Goal: Task Accomplishment & Management: Complete application form

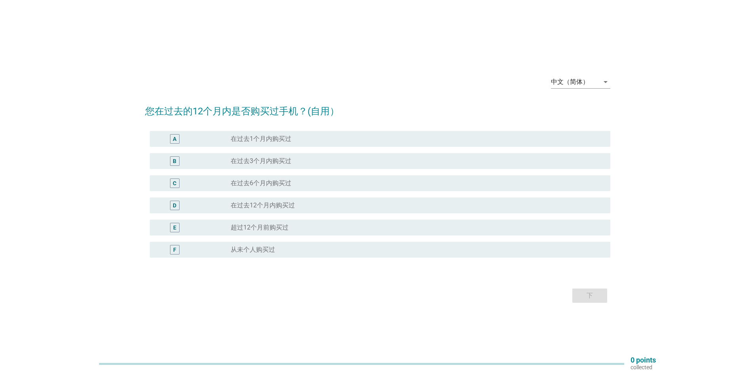
click at [271, 162] on label "在过去3个月内购买过" at bounding box center [261, 161] width 61 height 8
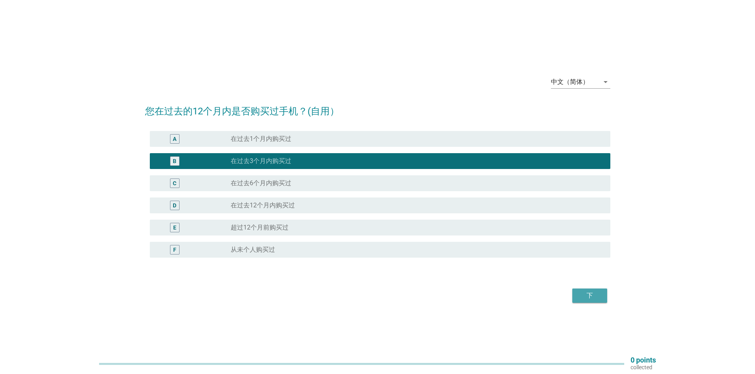
click at [596, 299] on div "下" at bounding box center [589, 296] width 22 height 10
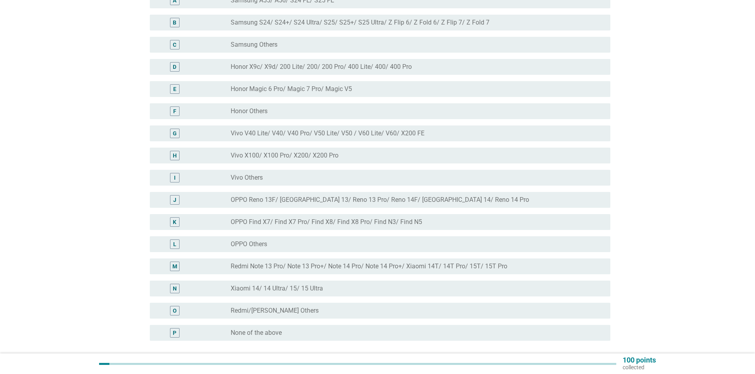
scroll to position [119, 0]
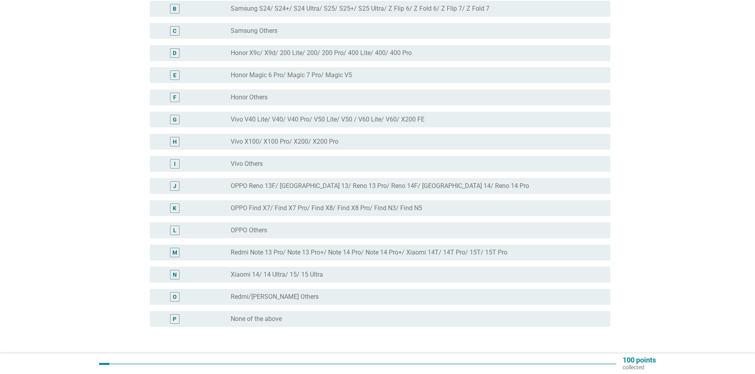
click at [308, 253] on label "Redmi Note 13 Pro/ Note 13 Pro+/ Note 14 Pro/ Note 14 Pro+/ Xiaomi 14T/ 14T Pro…" at bounding box center [369, 253] width 277 height 8
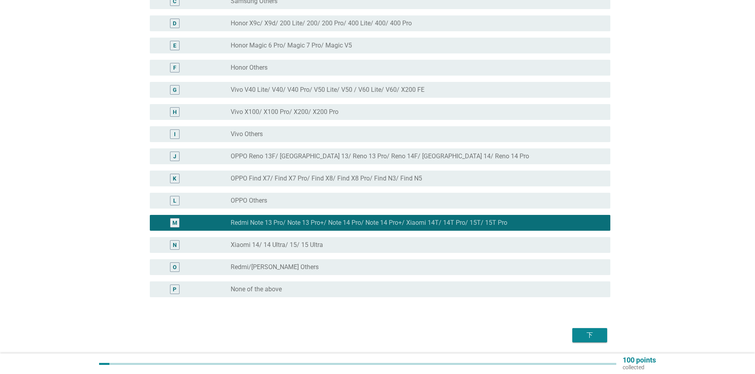
scroll to position [175, 0]
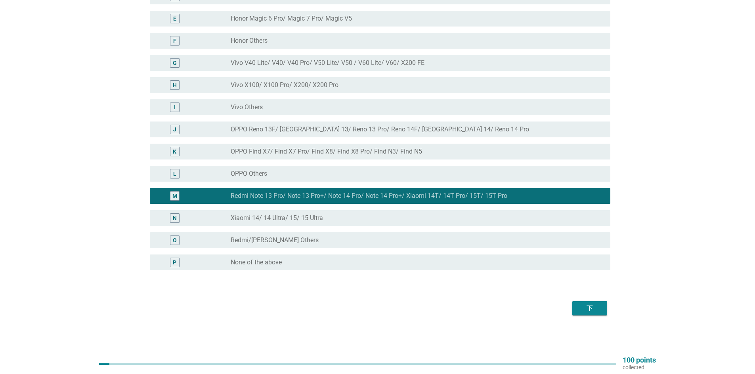
click at [590, 305] on div "下" at bounding box center [589, 309] width 22 height 10
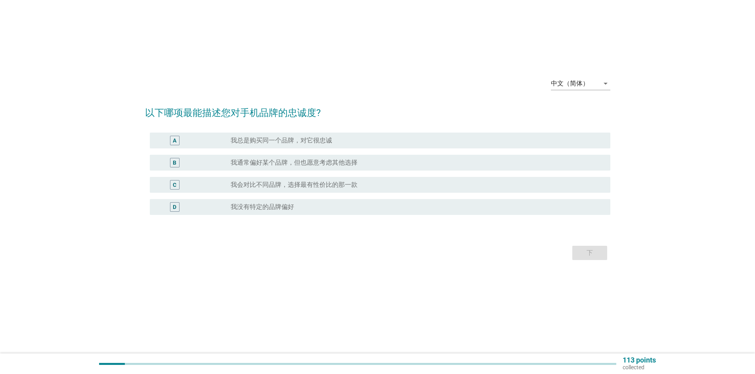
scroll to position [0, 0]
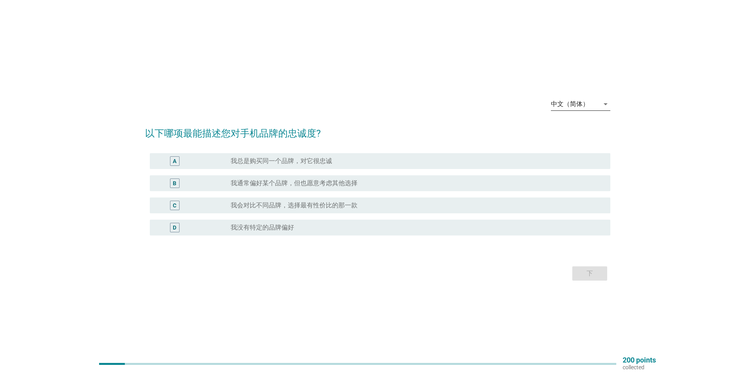
click at [603, 99] on icon "arrow_drop_down" at bounding box center [606, 104] width 10 height 10
click at [584, 115] on div "English" at bounding box center [580, 111] width 47 height 10
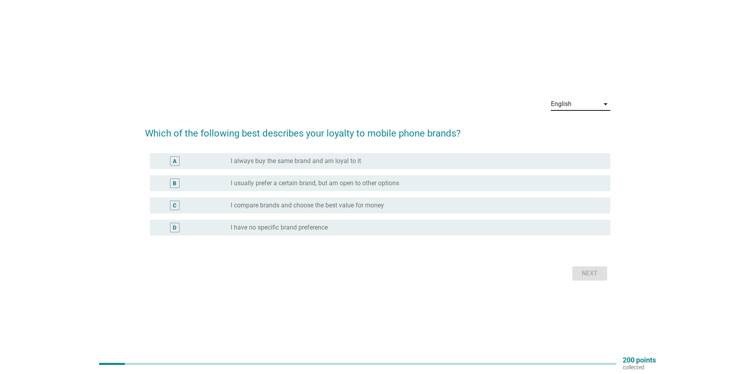
click at [357, 233] on div "D radio_button_unchecked I have no specific brand preference" at bounding box center [380, 228] width 460 height 16
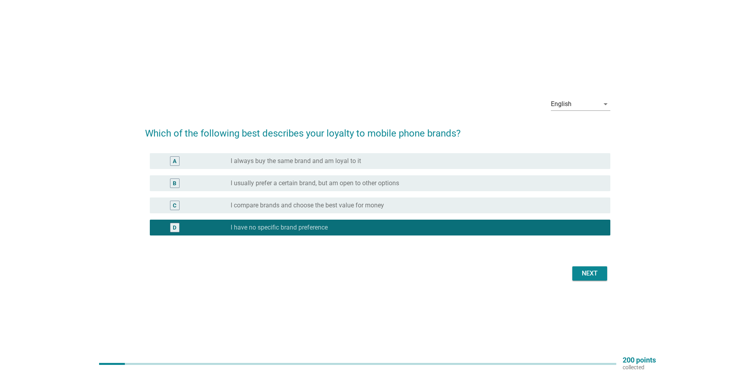
click at [406, 206] on div "radio_button_unchecked I compare brands and choose the best value for money" at bounding box center [414, 206] width 367 height 8
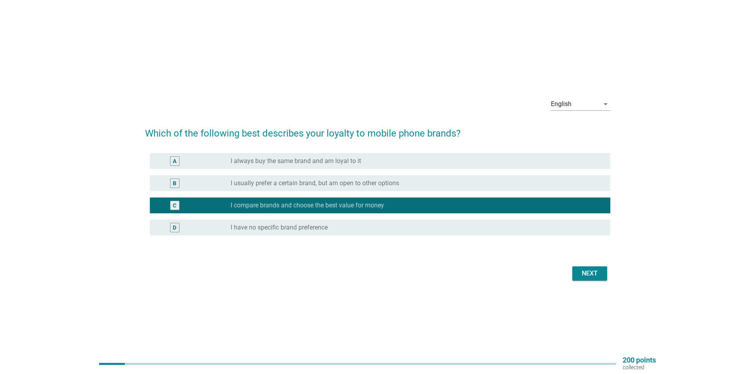
click at [599, 277] on div "Next" at bounding box center [589, 274] width 22 height 10
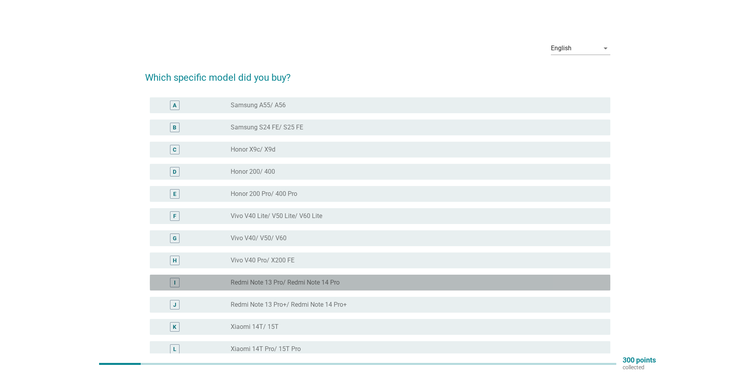
click at [313, 283] on label "Redmi Note 13 Pro/ Redmi Note 14 Pro" at bounding box center [285, 283] width 109 height 8
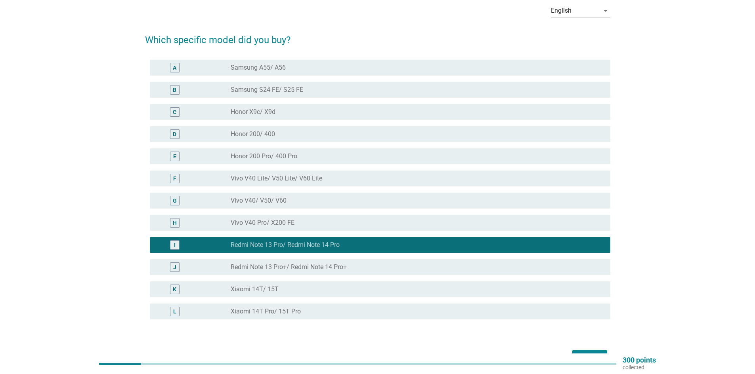
scroll to position [40, 0]
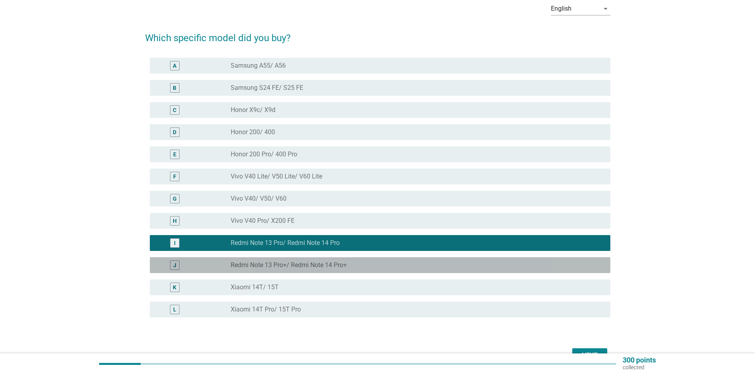
click at [362, 261] on div "radio_button_unchecked Redmi Note 13 Pro+/ Redmi Note 14 Pro+" at bounding box center [414, 265] width 367 height 8
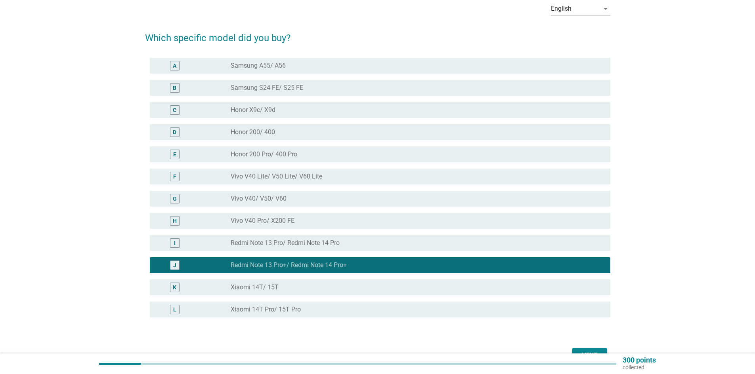
click at [392, 240] on div "radio_button_unchecked Redmi Note 13 Pro/ Redmi Note 14 Pro" at bounding box center [414, 243] width 367 height 8
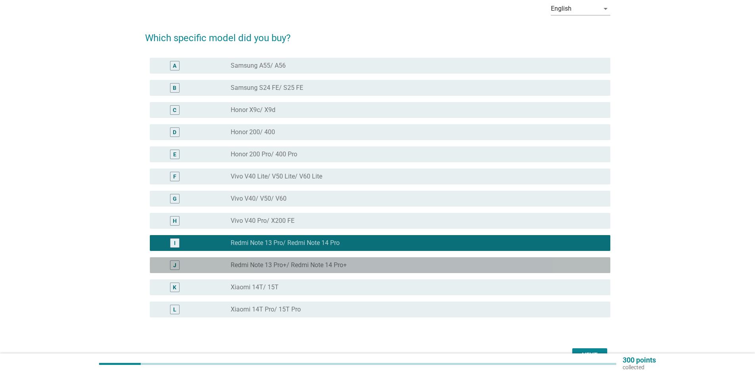
click at [515, 265] on div "radio_button_unchecked Redmi Note 13 Pro+/ Redmi Note 14 Pro+" at bounding box center [414, 265] width 367 height 8
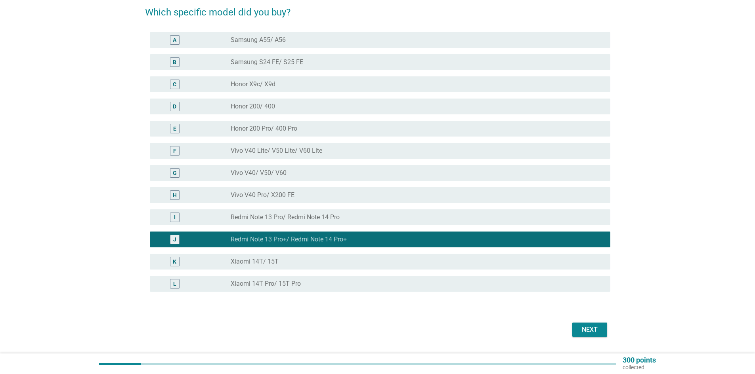
scroll to position [79, 0]
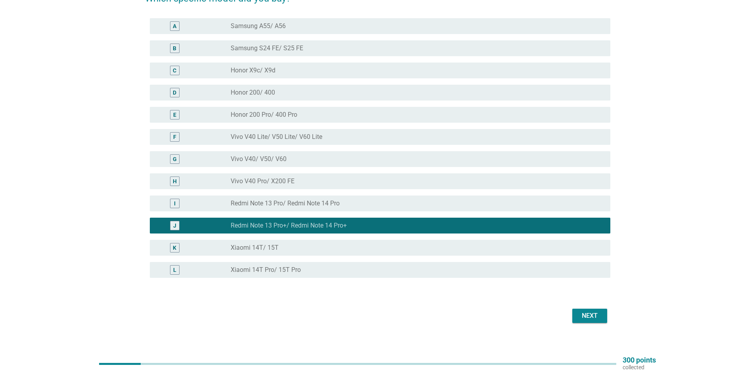
click at [592, 317] on div "Next" at bounding box center [589, 316] width 22 height 10
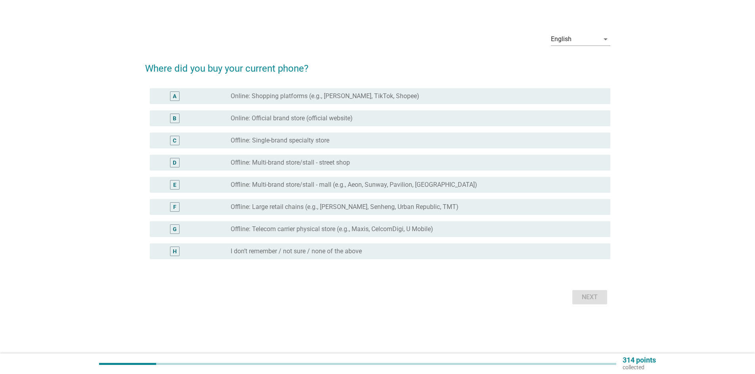
scroll to position [0, 0]
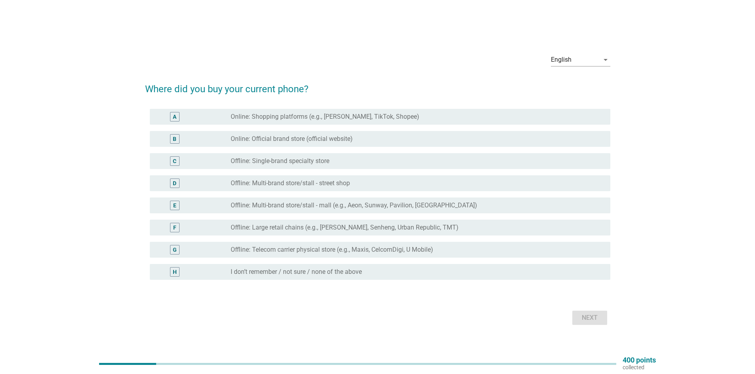
click at [338, 166] on div "C radio_button_unchecked Offline: Single-brand specialty store" at bounding box center [380, 161] width 460 height 16
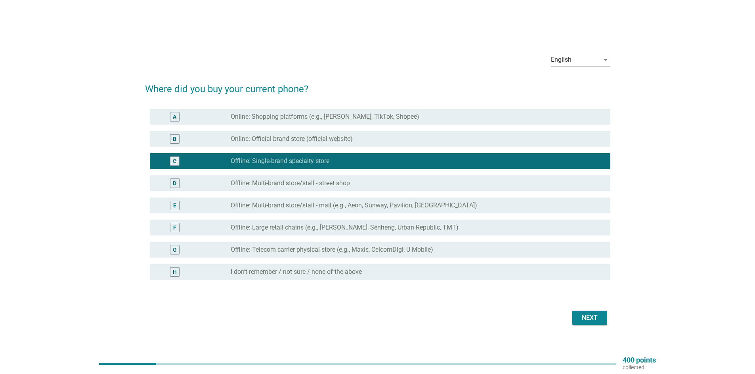
click at [580, 317] on div "Next" at bounding box center [589, 318] width 22 height 10
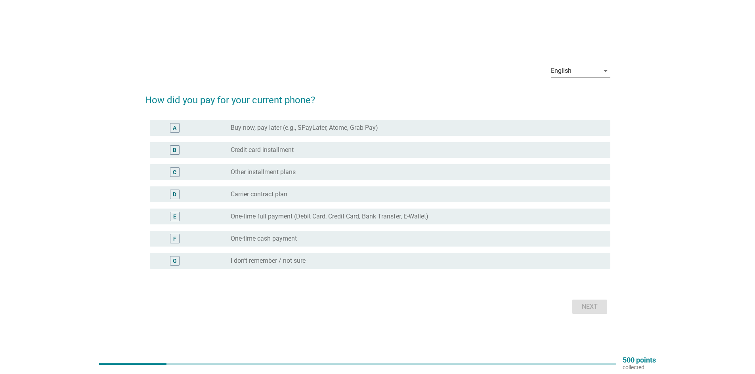
click at [343, 216] on label "One-time full payment (Debit Card, Credit Card, Bank Transfer, E-Wallet)" at bounding box center [330, 217] width 198 height 8
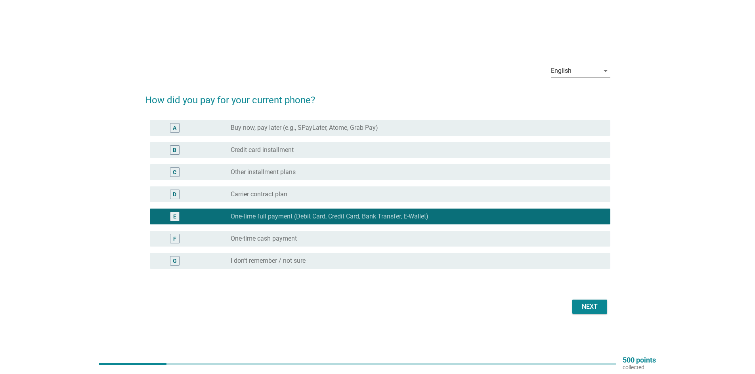
click at [604, 307] on button "Next" at bounding box center [589, 307] width 35 height 14
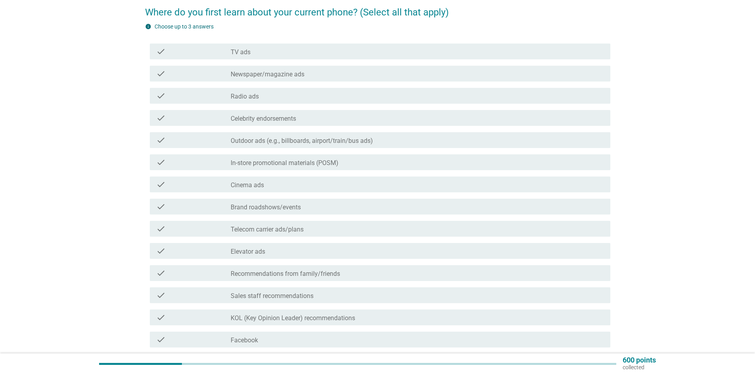
scroll to position [79, 0]
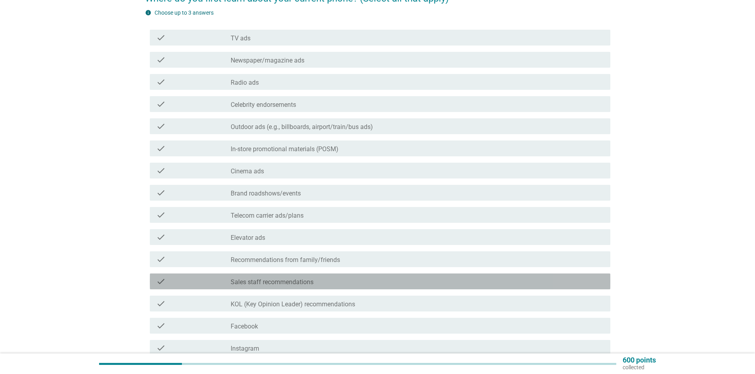
click at [382, 278] on div "check_box_outline_blank Sales staff recommendations" at bounding box center [417, 282] width 373 height 10
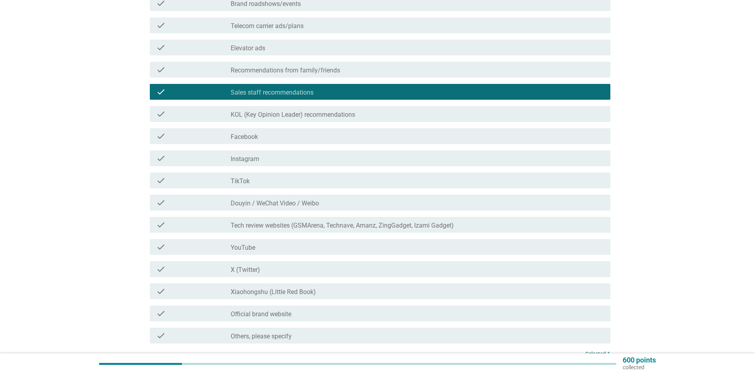
scroll to position [344, 0]
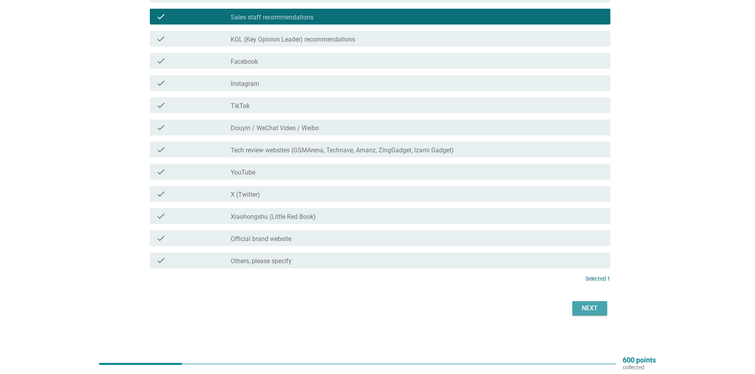
click at [595, 311] on div "Next" at bounding box center [589, 309] width 22 height 10
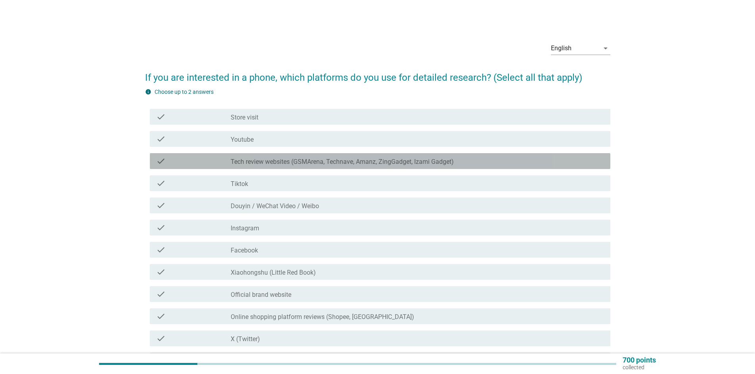
click at [336, 164] on label "Tech review websites (GSMArena, Technave, Amanz, ZingGadget, Izami Gadget)" at bounding box center [342, 162] width 223 height 8
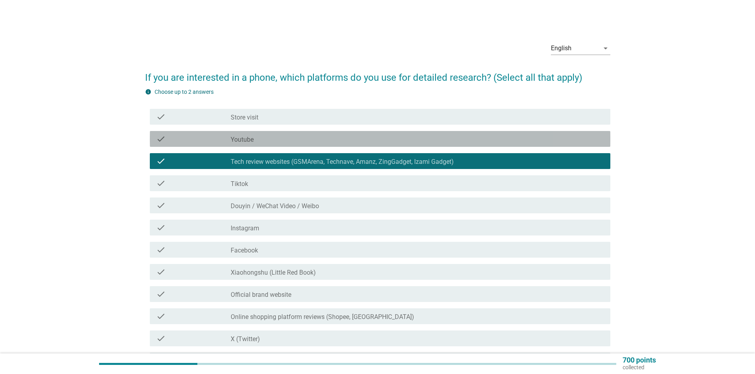
click at [242, 138] on label "Youtube" at bounding box center [242, 140] width 23 height 8
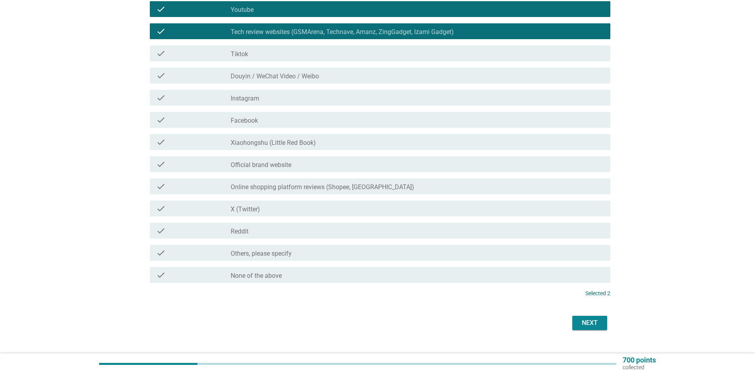
scroll to position [145, 0]
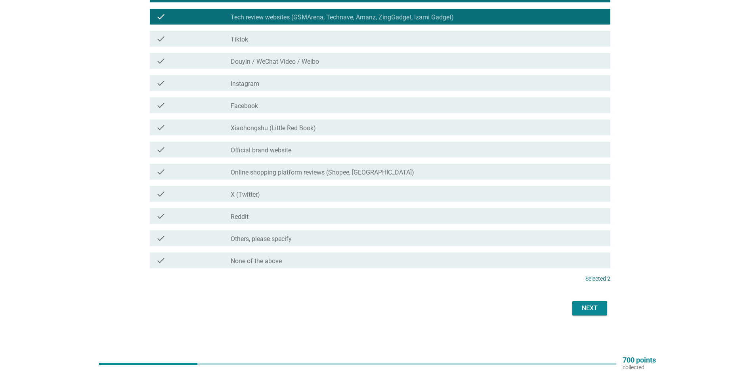
click at [595, 311] on div "Next" at bounding box center [589, 309] width 22 height 10
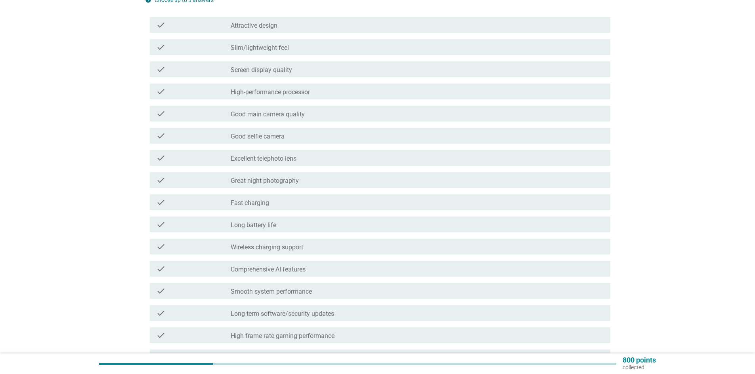
scroll to position [119, 0]
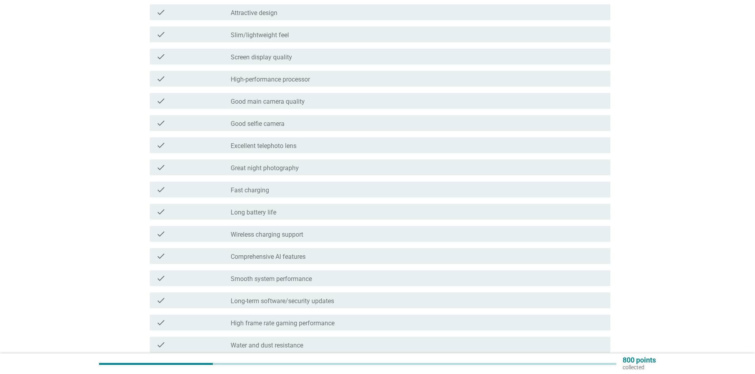
click at [285, 214] on div "check_box_outline_blank Long battery life" at bounding box center [417, 212] width 373 height 10
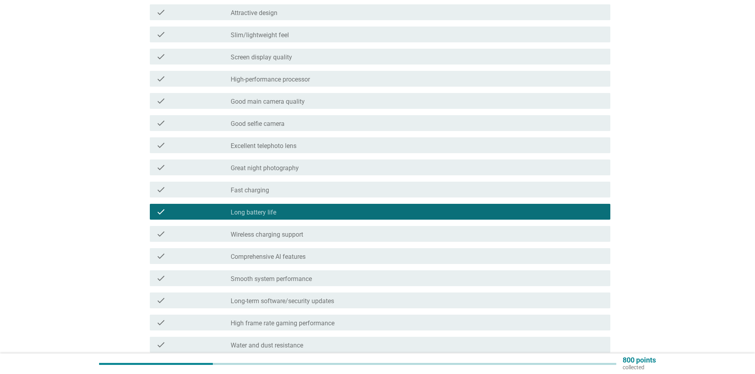
scroll to position [79, 0]
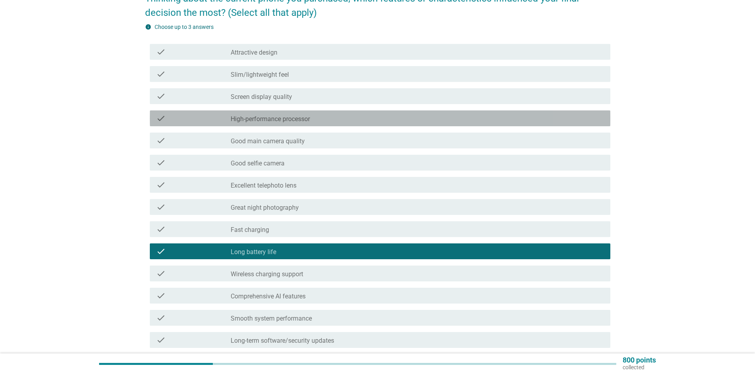
click at [292, 118] on label "High-performance processor" at bounding box center [270, 119] width 79 height 8
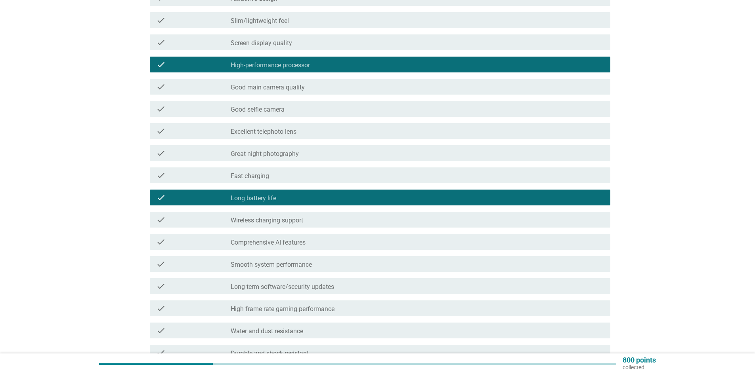
scroll to position [238, 0]
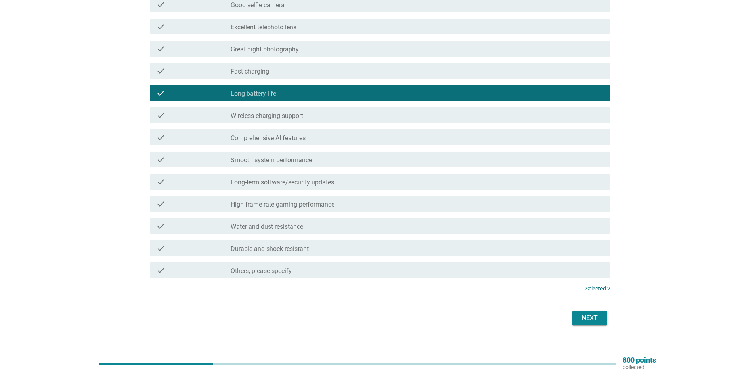
click at [297, 204] on label "High frame rate gaming performance" at bounding box center [283, 205] width 104 height 8
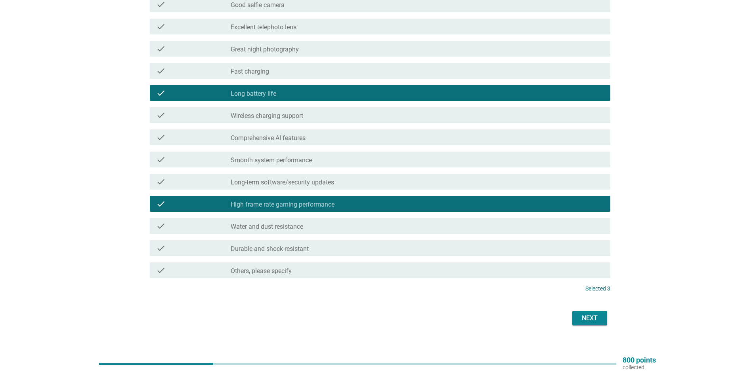
click at [286, 164] on div "check check_box_outline_blank Smooth system performance" at bounding box center [380, 160] width 460 height 16
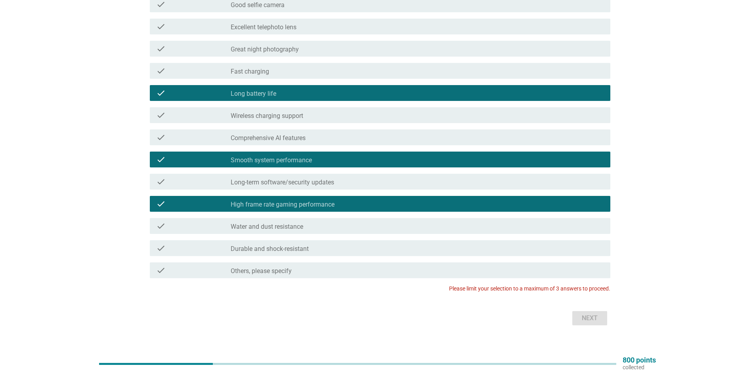
click at [260, 161] on label "Smooth system performance" at bounding box center [271, 160] width 81 height 8
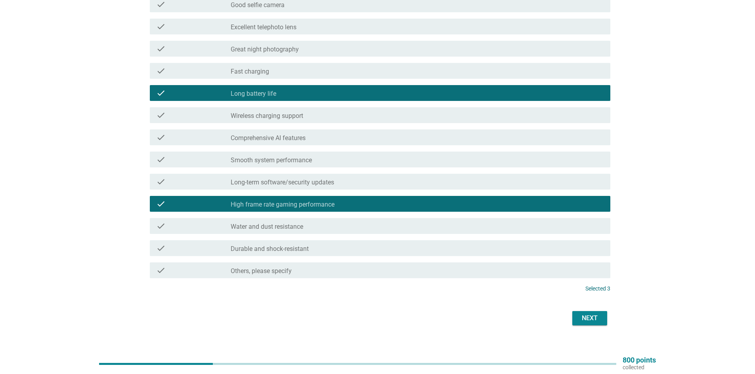
click at [594, 319] on div "Next" at bounding box center [589, 319] width 22 height 10
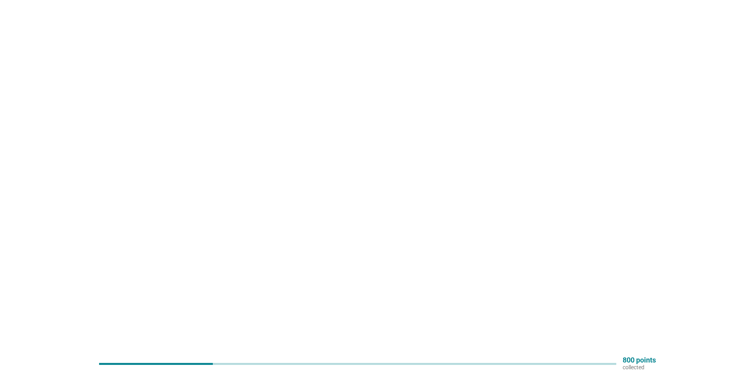
scroll to position [0, 0]
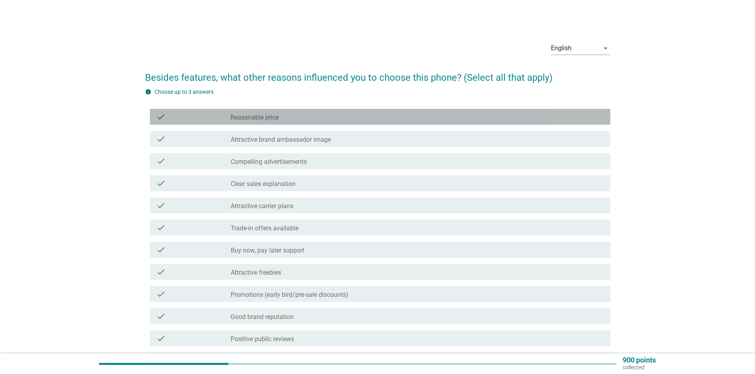
click at [253, 116] on label "Reasonable price" at bounding box center [255, 118] width 48 height 8
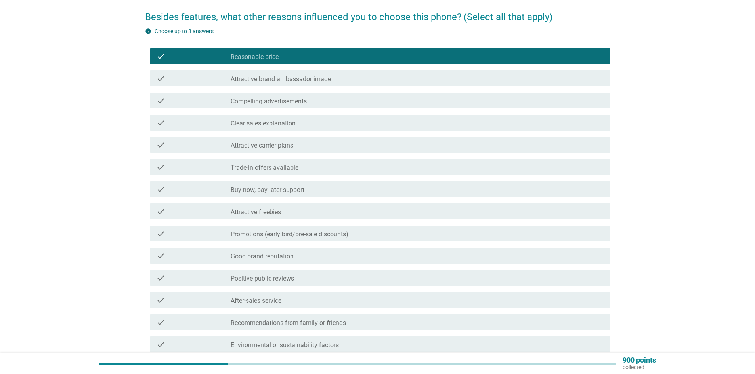
scroll to position [79, 0]
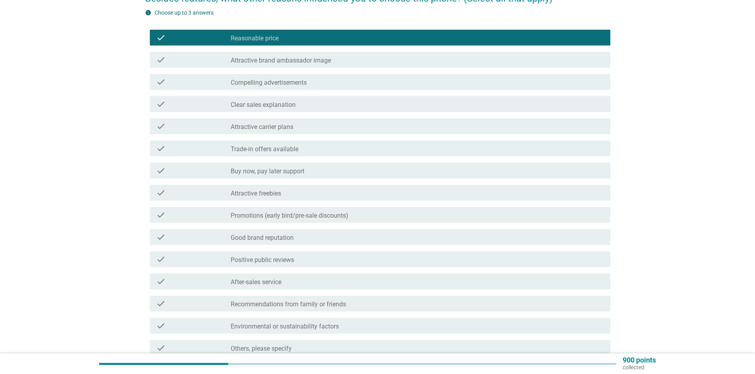
click at [303, 214] on label "Promotions (early bird/pre-sale discounts)" at bounding box center [290, 216] width 118 height 8
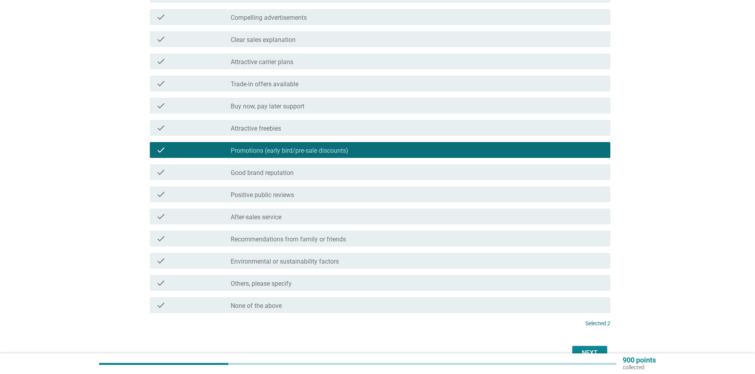
scroll to position [119, 0]
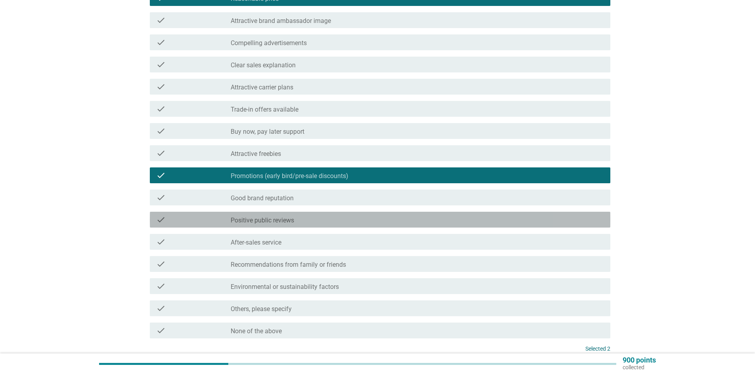
click at [297, 221] on div "check_box_outline_blank Positive public reviews" at bounding box center [417, 220] width 373 height 10
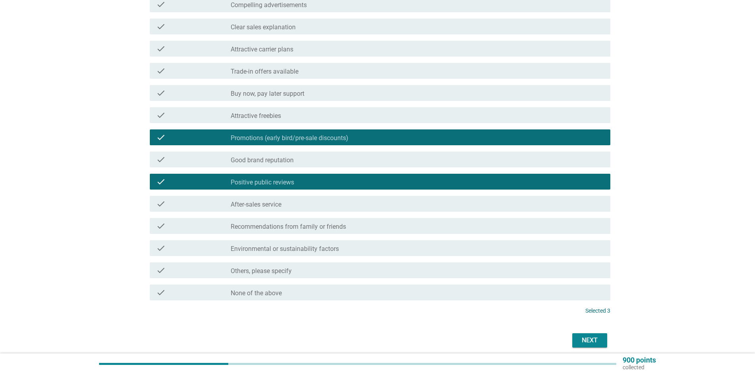
scroll to position [189, 0]
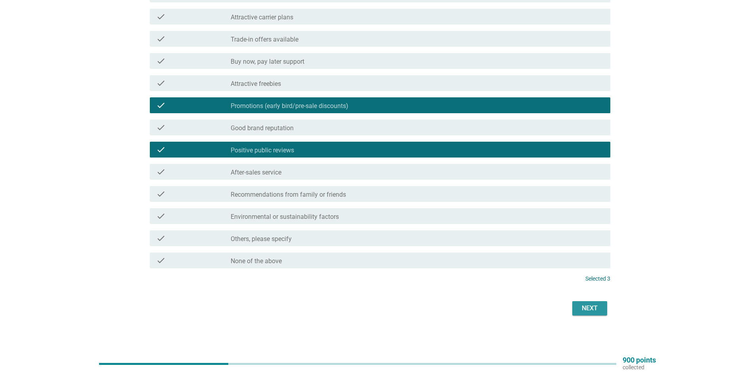
click at [592, 302] on button "Next" at bounding box center [589, 308] width 35 height 14
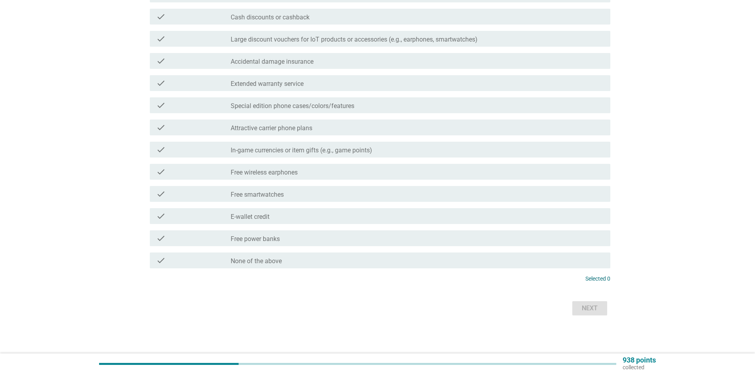
scroll to position [0, 0]
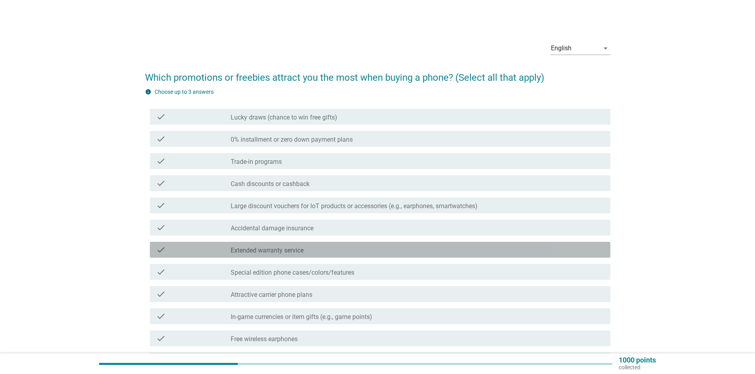
click at [337, 250] on div "check_box_outline_blank Extended warranty service" at bounding box center [417, 250] width 373 height 10
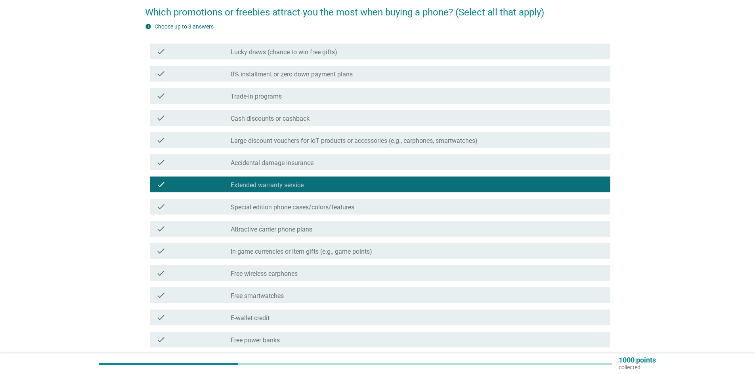
scroll to position [79, 0]
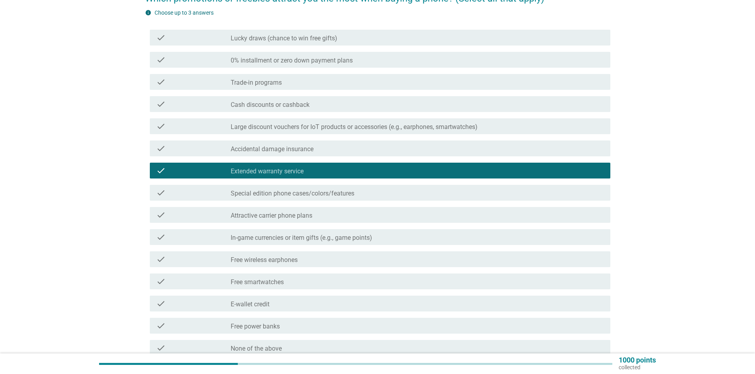
click at [308, 264] on div "check check_box_outline_blank Free wireless earphones" at bounding box center [380, 260] width 460 height 16
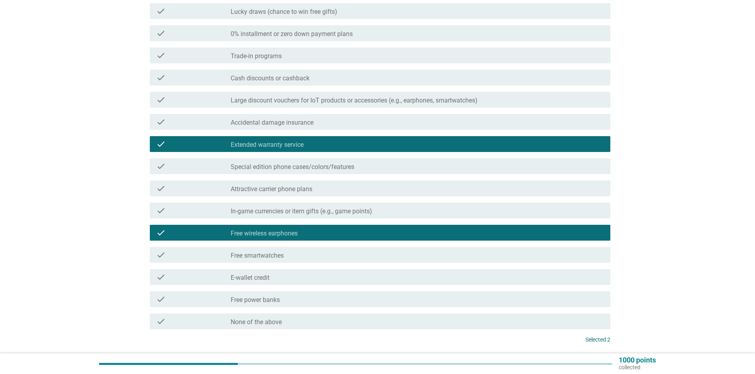
scroll to position [119, 0]
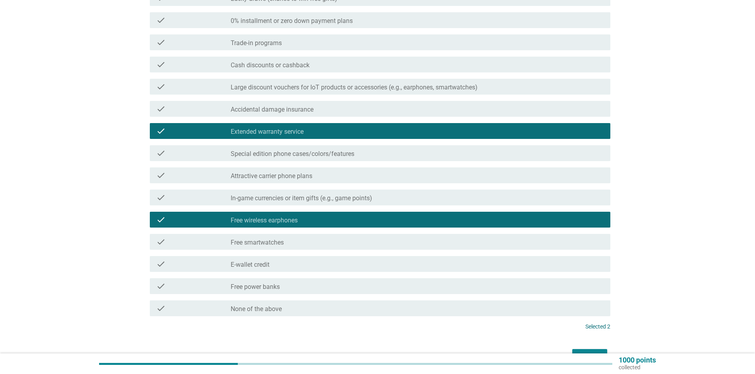
click at [315, 295] on div "check check_box_outline_blank Free power banks" at bounding box center [377, 286] width 465 height 22
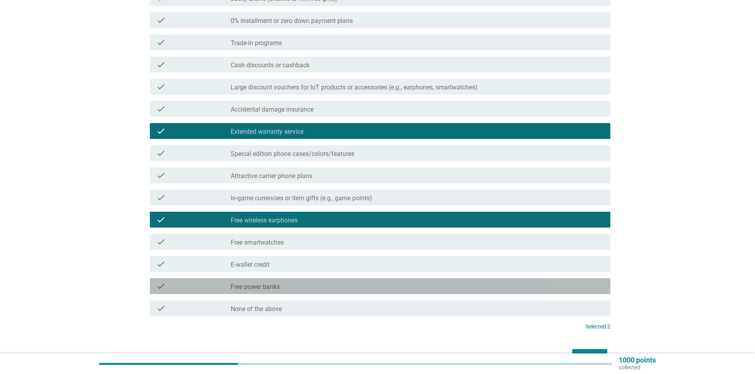
click at [317, 288] on div "check_box_outline_blank Free power banks" at bounding box center [417, 287] width 373 height 10
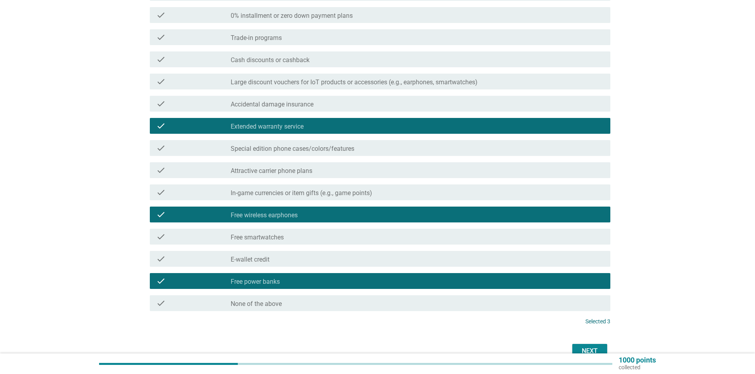
scroll to position [158, 0]
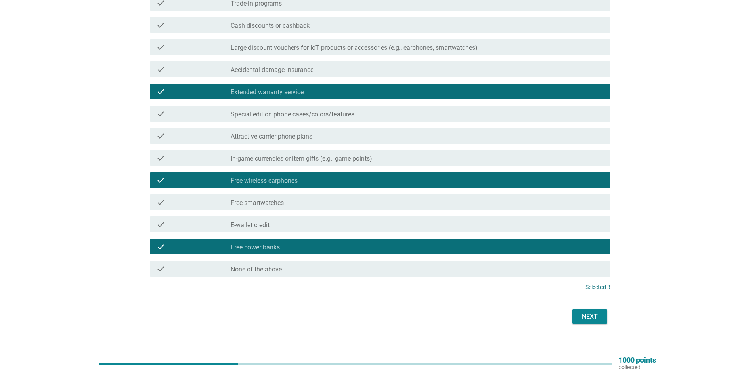
click at [582, 307] on form "Which promotions or freebies attract you the most when buying a phone? (Select …" at bounding box center [377, 115] width 465 height 422
click at [584, 317] on div "Next" at bounding box center [589, 317] width 22 height 10
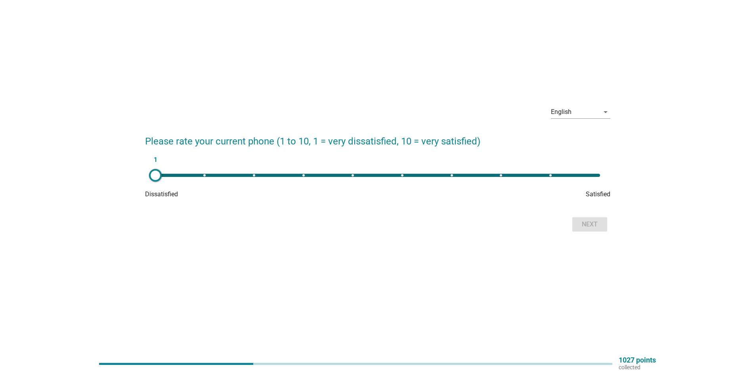
scroll to position [0, 0]
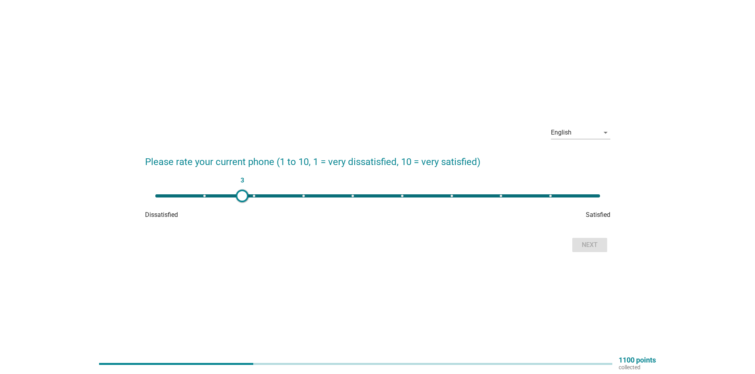
type input "9"
drag, startPoint x: 155, startPoint y: 198, endPoint x: 547, endPoint y: 197, distance: 391.4
click at [547, 197] on div at bounding box center [546, 196] width 13 height 13
click at [592, 244] on div "Next" at bounding box center [589, 245] width 22 height 10
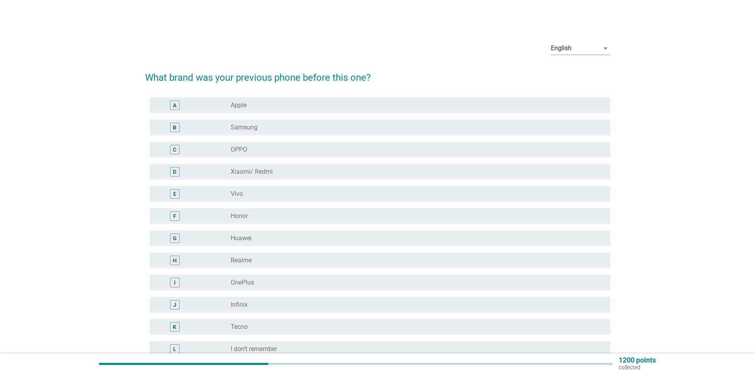
click at [268, 174] on label "Xiaomi/ Redmi" at bounding box center [252, 172] width 42 height 8
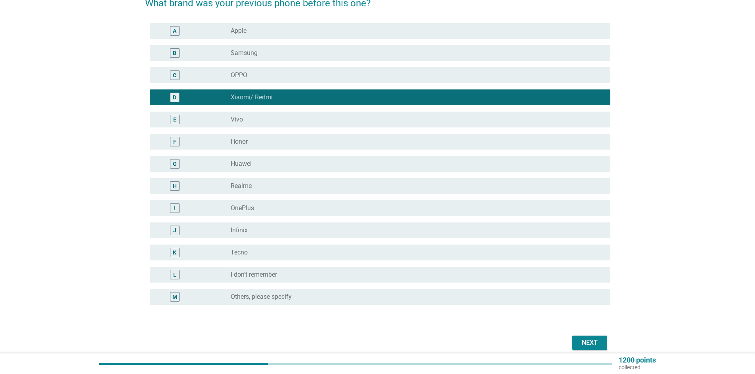
scroll to position [79, 0]
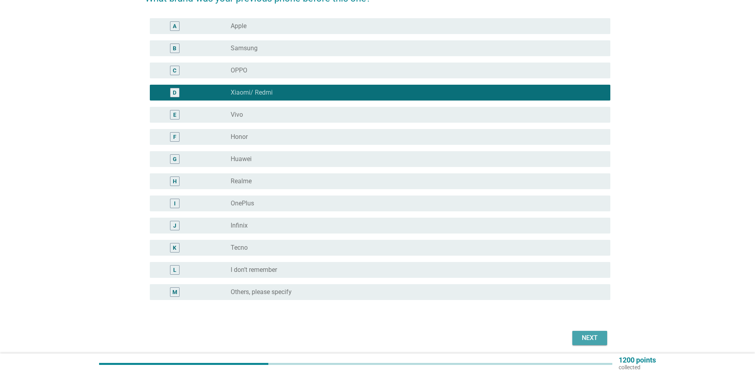
click at [599, 338] on div "Next" at bounding box center [589, 339] width 22 height 10
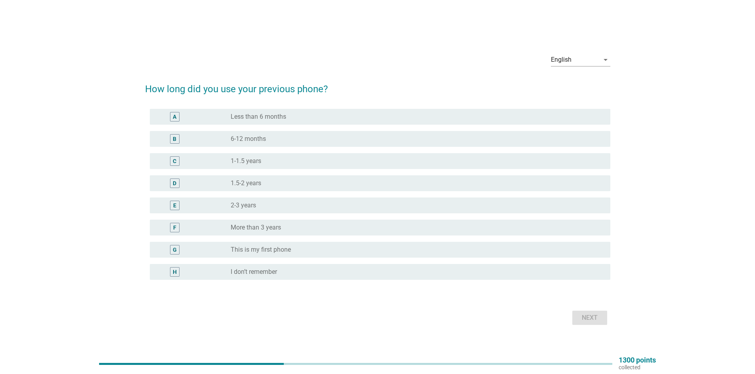
click at [316, 230] on div "radio_button_unchecked More than 3 years" at bounding box center [414, 228] width 367 height 8
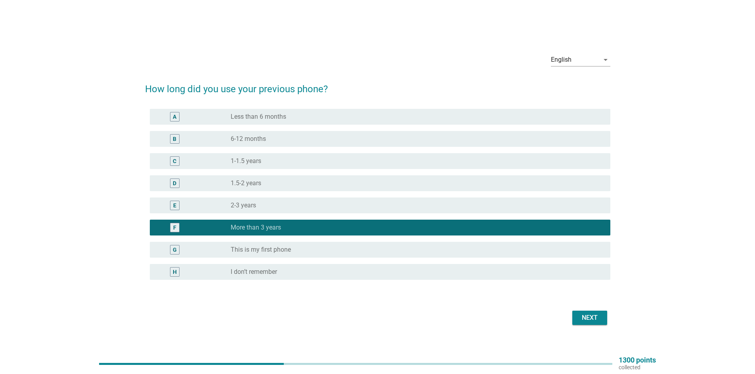
click at [601, 323] on button "Next" at bounding box center [589, 318] width 35 height 14
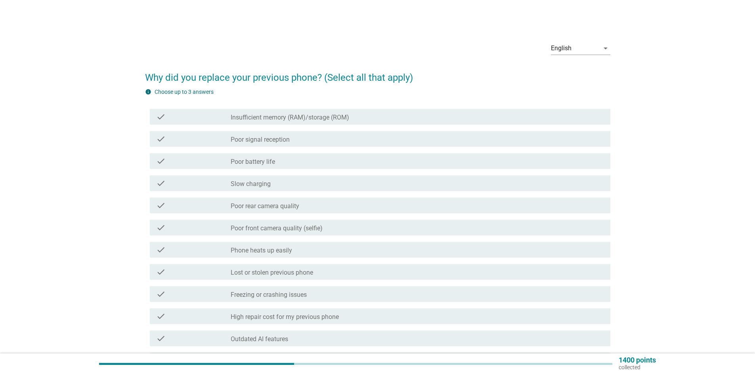
click at [332, 252] on div "check_box_outline_blank Phone heats up easily" at bounding box center [417, 250] width 373 height 10
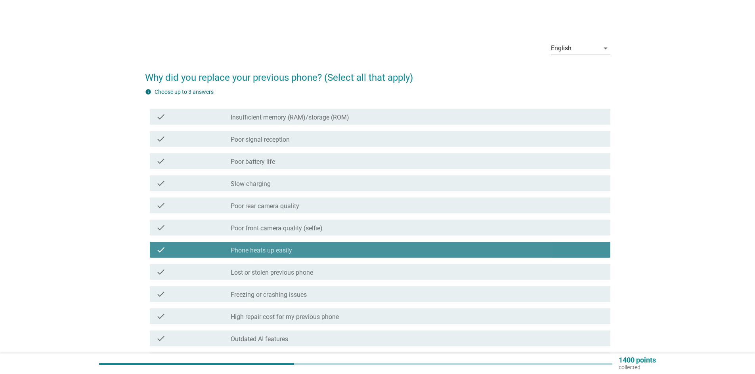
click at [332, 252] on div "check_box_outline_blank Phone heats up easily" at bounding box center [417, 250] width 373 height 10
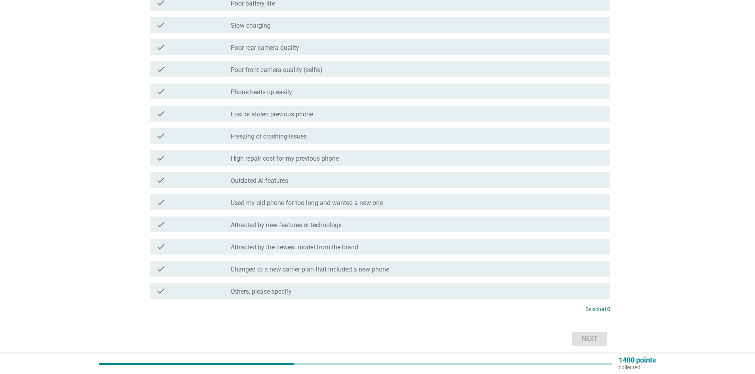
scroll to position [119, 0]
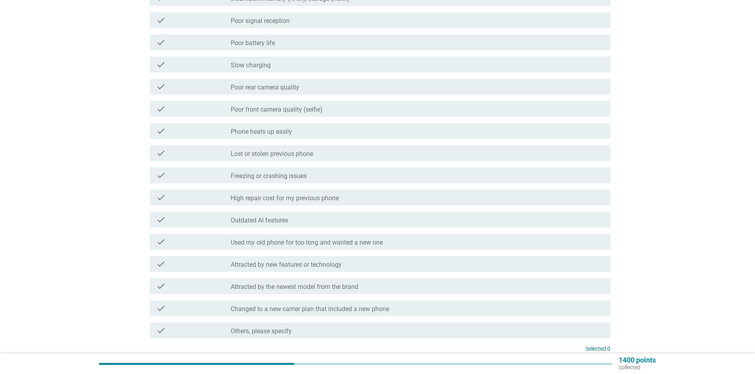
click at [322, 205] on div "check check_box_outline_blank High repair cost for my previous phone" at bounding box center [380, 198] width 460 height 16
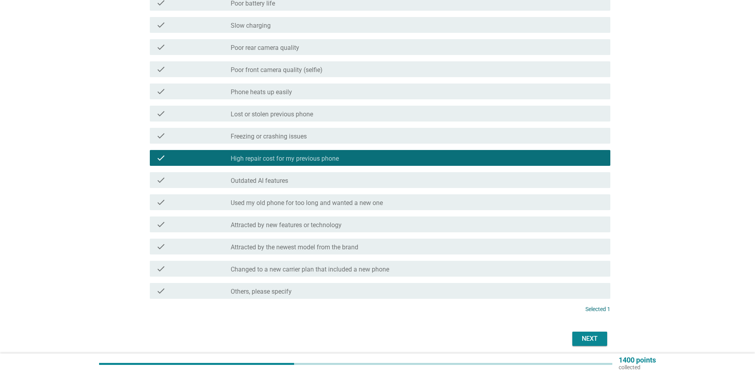
scroll to position [189, 0]
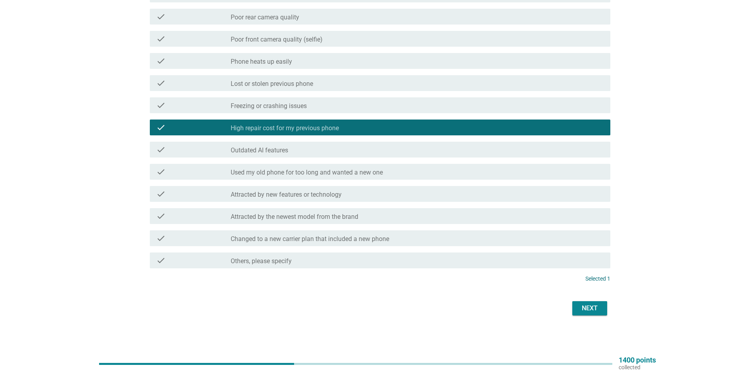
click at [583, 309] on div "Next" at bounding box center [589, 309] width 22 height 10
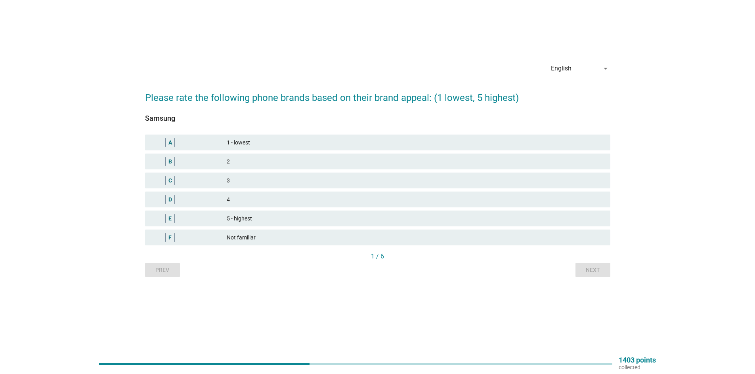
scroll to position [0, 0]
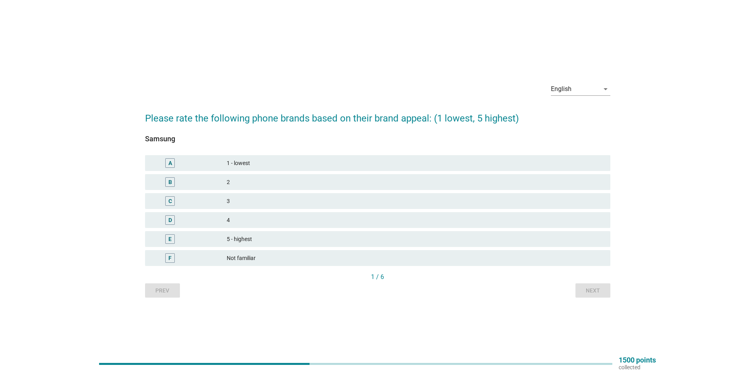
click at [265, 235] on div "5 - highest" at bounding box center [415, 240] width 377 height 10
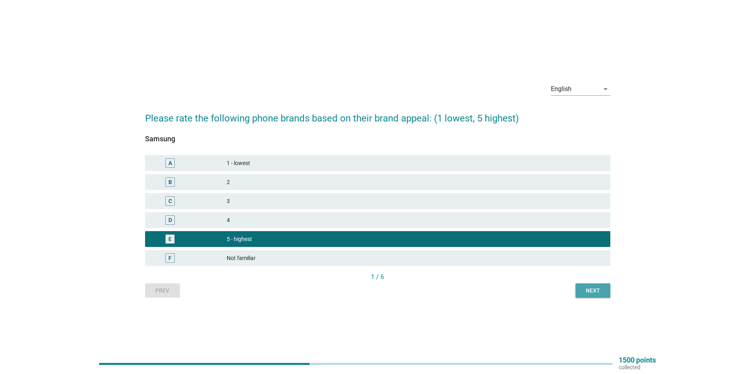
click at [581, 296] on button "Next" at bounding box center [592, 291] width 35 height 14
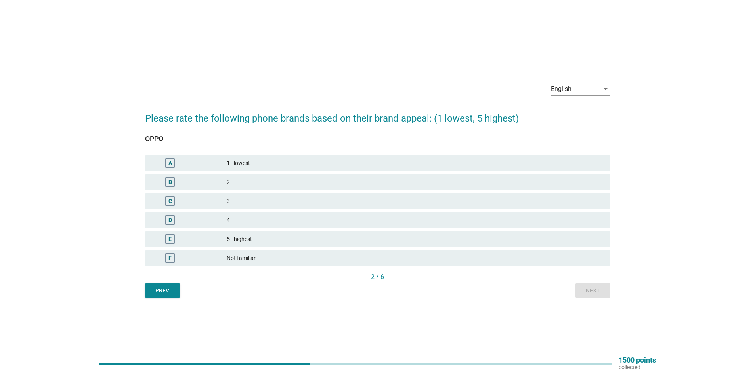
click at [294, 239] on div "5 - highest" at bounding box center [415, 240] width 377 height 10
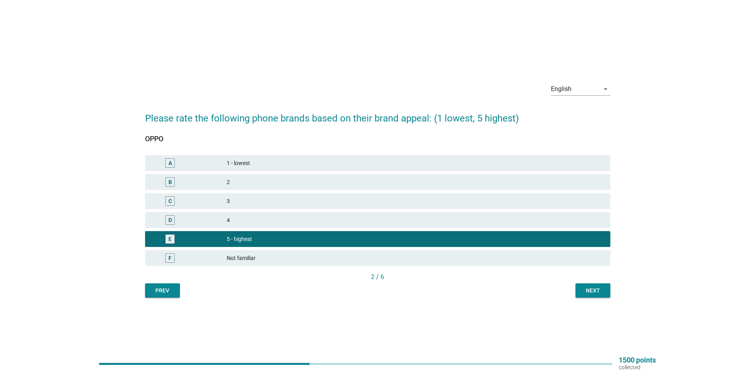
click at [589, 291] on div "Next" at bounding box center [593, 291] width 22 height 8
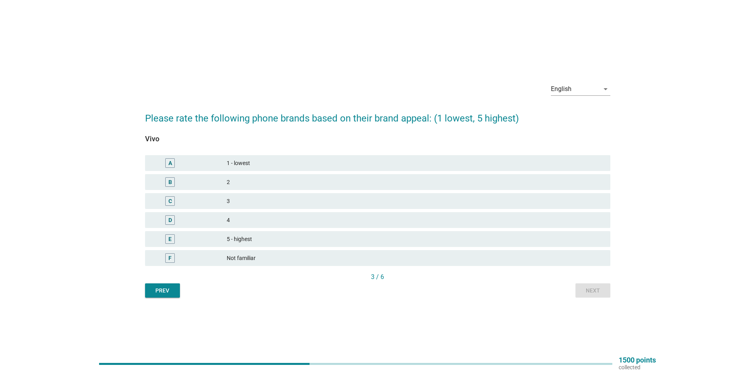
click at [256, 242] on div "5 - highest" at bounding box center [415, 240] width 377 height 10
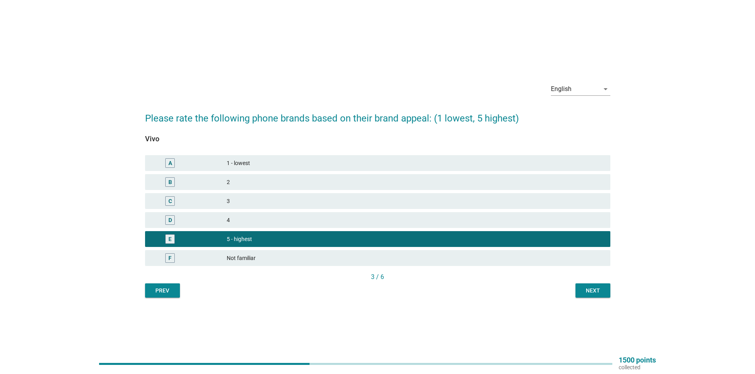
click at [584, 287] on div "Next" at bounding box center [593, 291] width 22 height 8
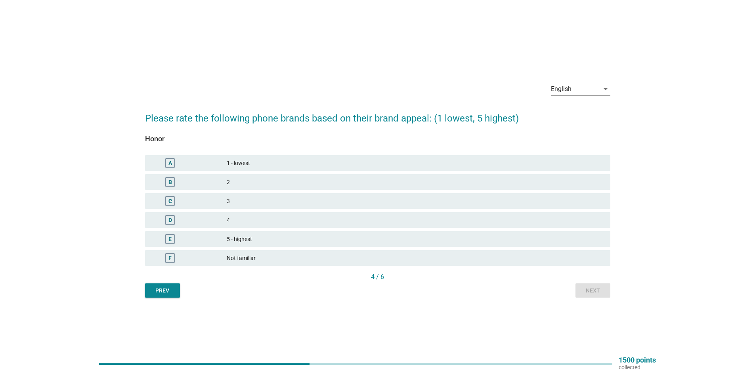
click at [280, 235] on div "5 - highest" at bounding box center [415, 240] width 377 height 10
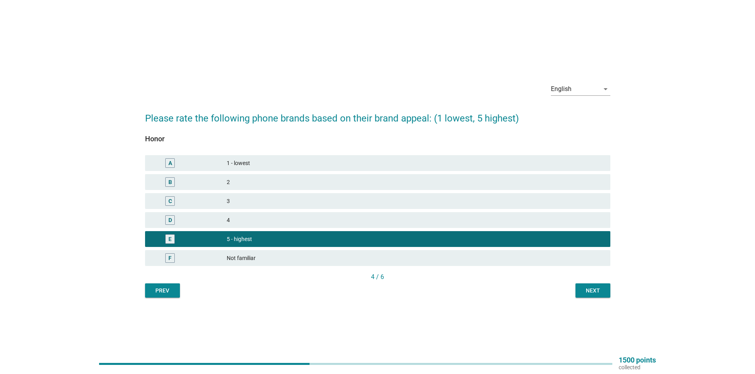
click at [596, 291] on div "Next" at bounding box center [593, 291] width 22 height 8
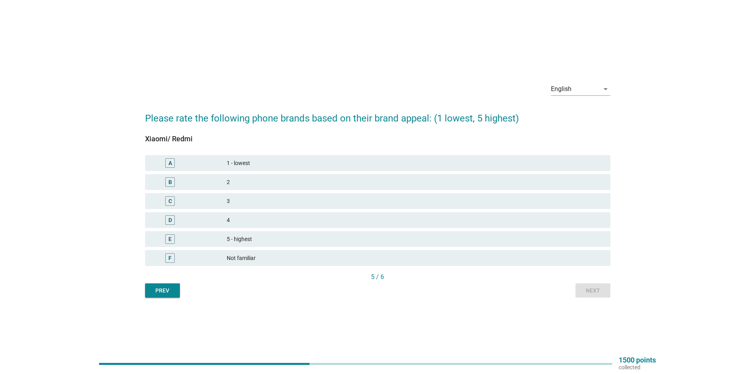
click at [282, 235] on div "5 - highest" at bounding box center [415, 240] width 377 height 10
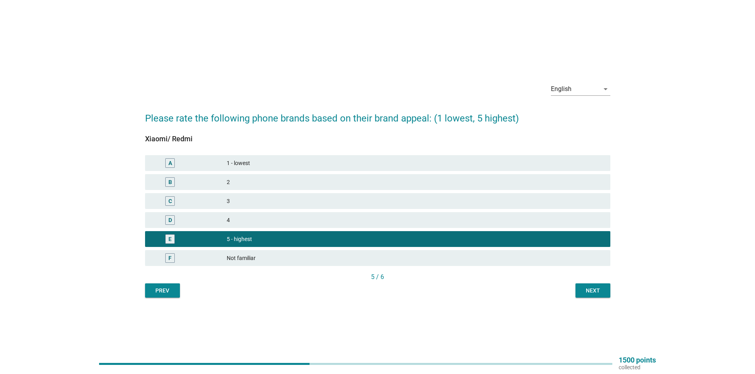
click at [589, 293] on div "Next" at bounding box center [593, 291] width 22 height 8
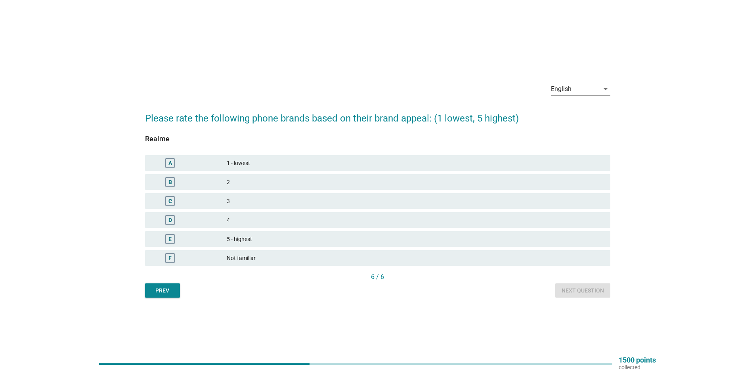
click at [261, 238] on div "5 - highest" at bounding box center [415, 240] width 377 height 10
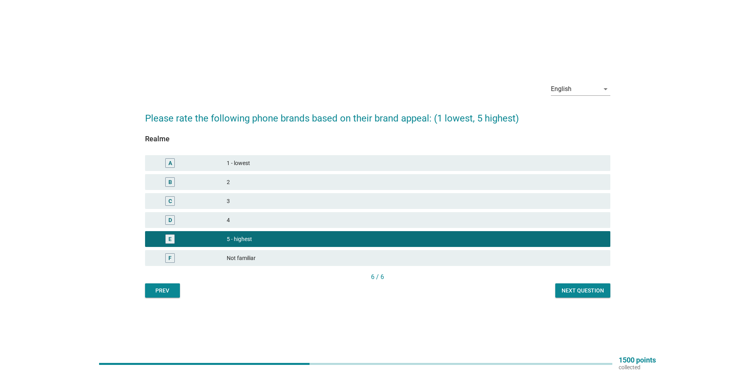
click at [595, 296] on button "Next question" at bounding box center [582, 291] width 55 height 14
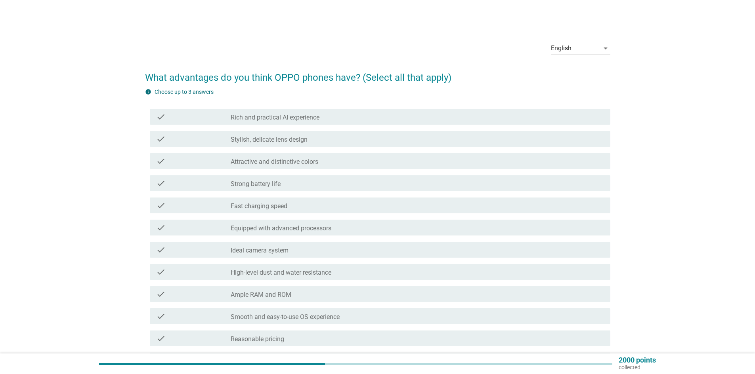
click at [283, 163] on label "Attractive and distinctive colors" at bounding box center [275, 162] width 88 height 8
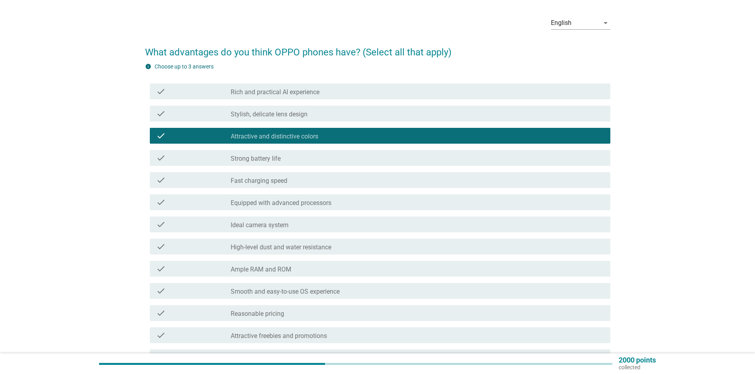
scroll to position [40, 0]
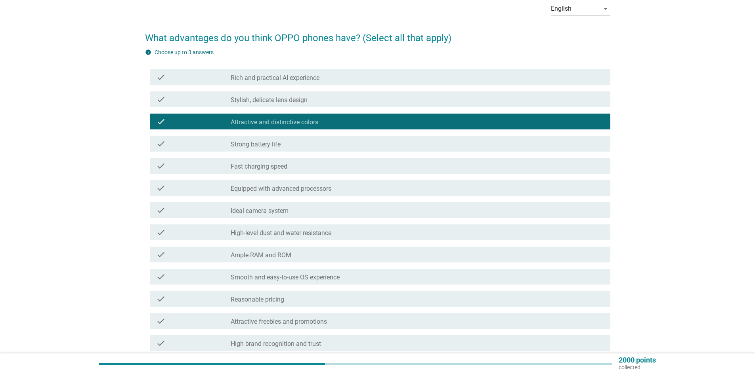
click at [271, 164] on label "Fast charging speed" at bounding box center [259, 167] width 57 height 8
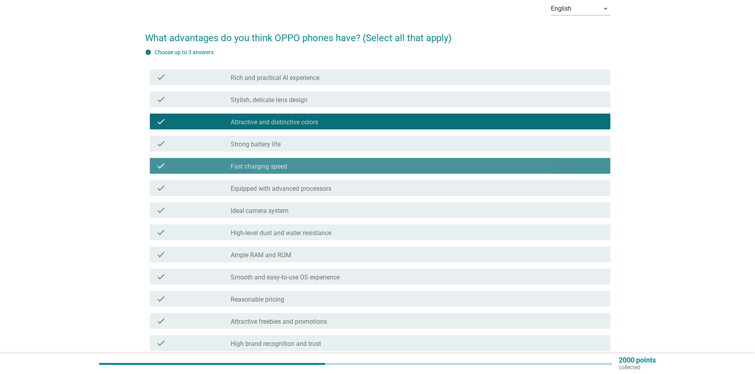
click at [271, 164] on label "Fast charging speed" at bounding box center [259, 167] width 57 height 8
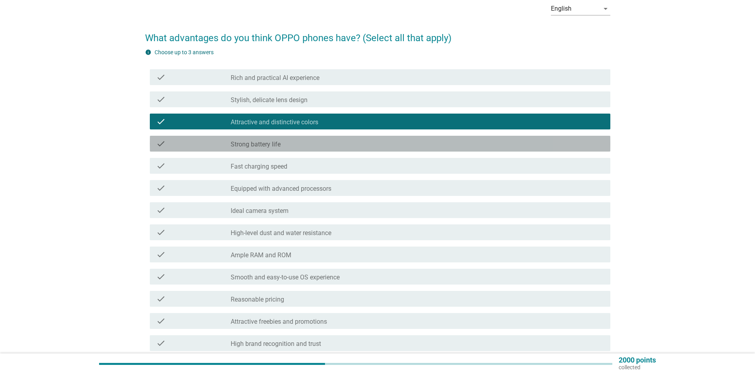
click at [279, 147] on label "Strong battery life" at bounding box center [256, 145] width 50 height 8
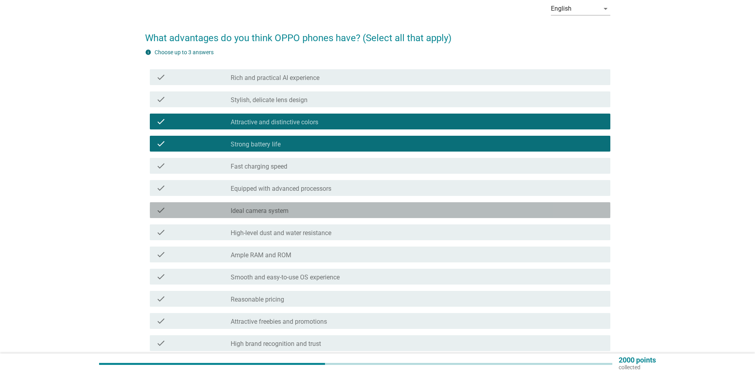
click at [290, 213] on div "check_box_outline_blank Ideal camera system" at bounding box center [417, 211] width 373 height 10
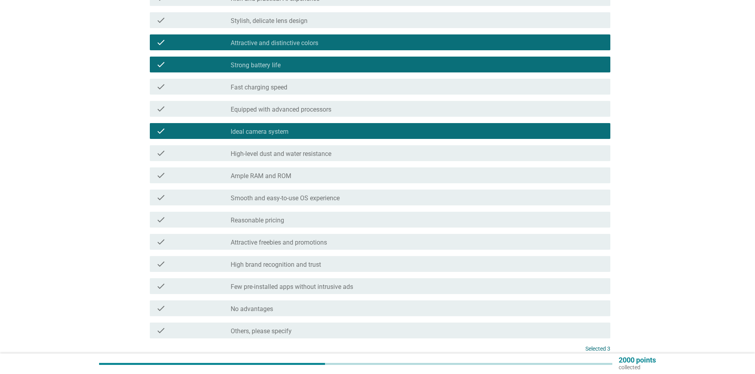
scroll to position [189, 0]
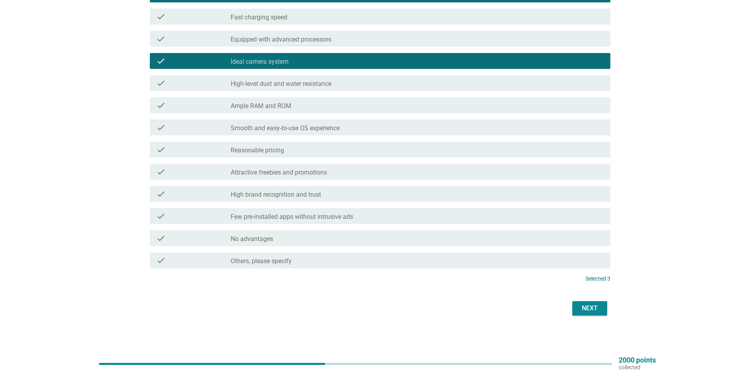
click at [580, 305] on div "Next" at bounding box center [589, 309] width 22 height 10
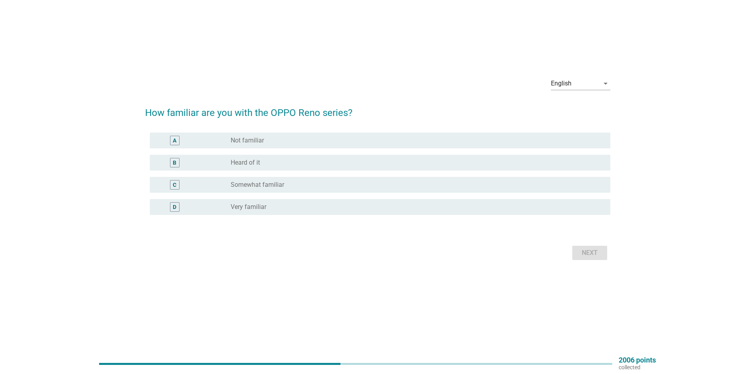
scroll to position [0, 0]
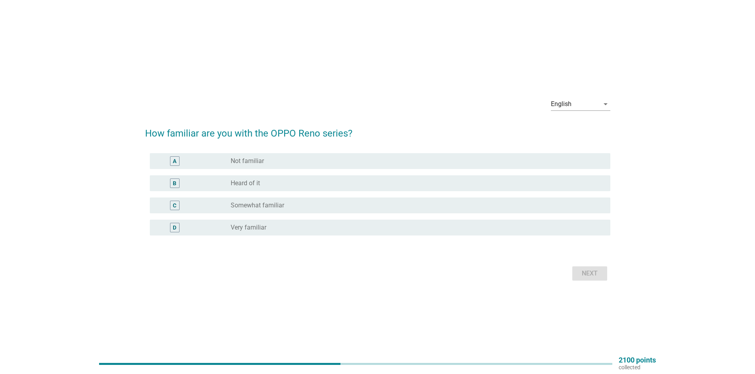
click at [277, 166] on div "A radio_button_unchecked Not familiar" at bounding box center [380, 161] width 460 height 16
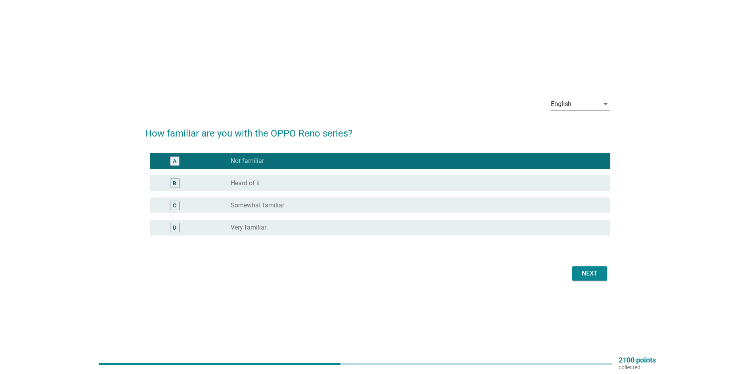
click at [591, 273] on div "Next" at bounding box center [589, 274] width 22 height 10
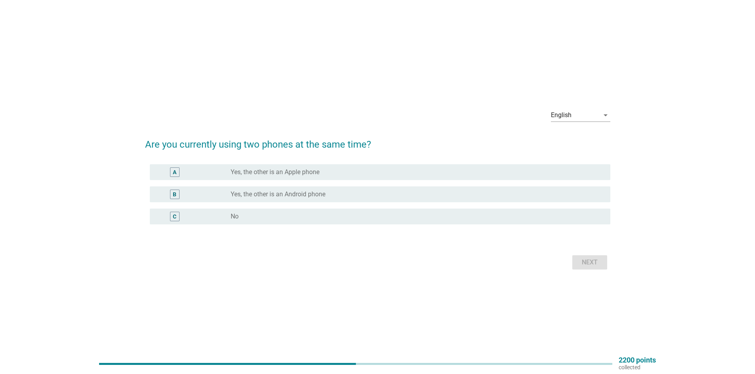
click at [298, 209] on div "C radio_button_unchecked No" at bounding box center [380, 217] width 460 height 16
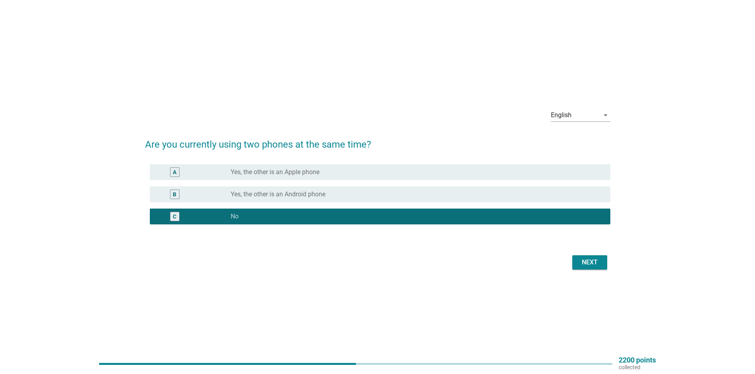
click at [584, 265] on div "Next" at bounding box center [589, 263] width 22 height 10
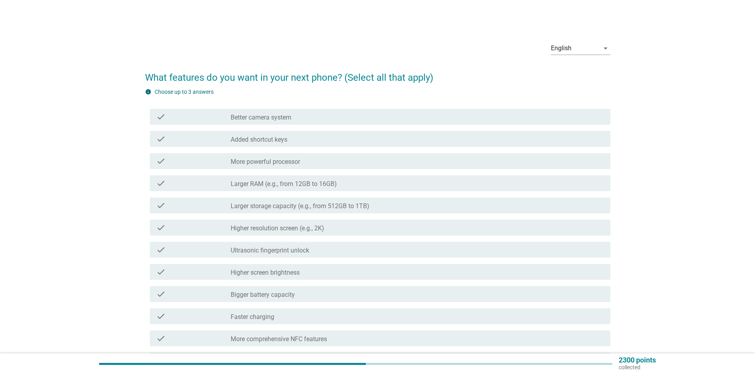
click at [289, 185] on label "Larger RAM (e.g., from 12GB to 16GB)" at bounding box center [284, 184] width 106 height 8
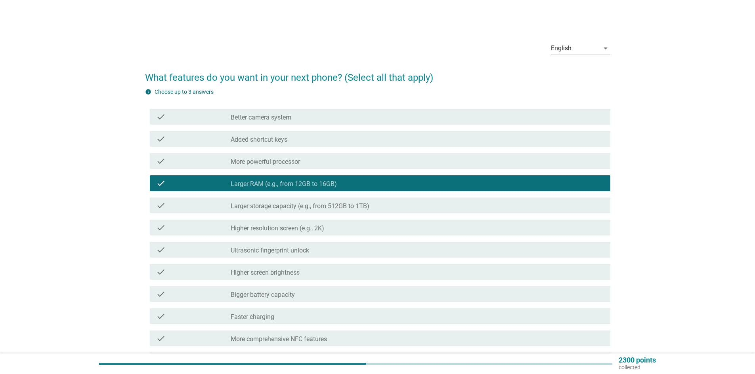
click at [309, 226] on label "Higher resolution screen (e.g., 2K)" at bounding box center [277, 229] width 93 height 8
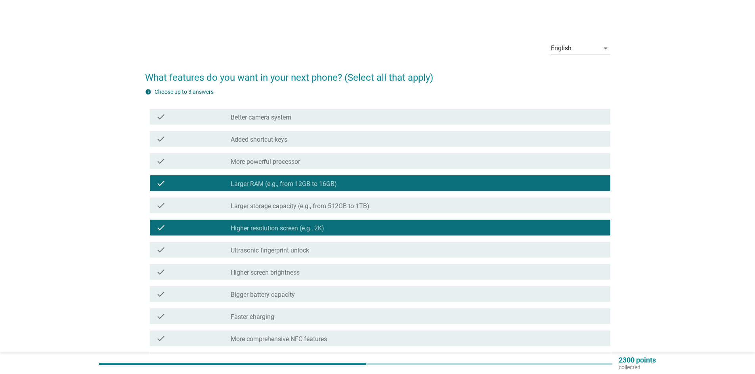
click at [310, 208] on label "Larger storage capacity (e.g., from 512GB to 1TB)" at bounding box center [300, 206] width 139 height 8
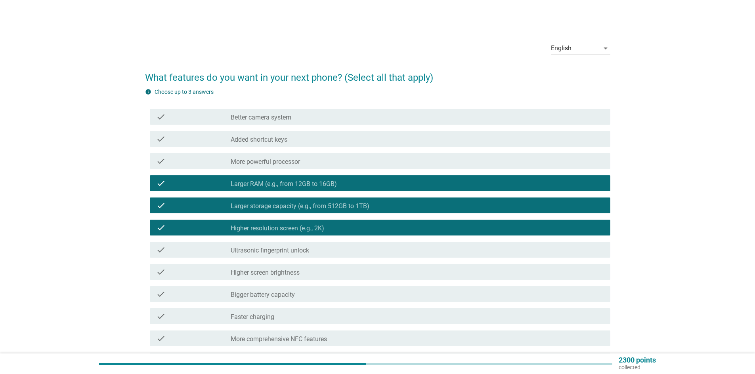
click at [307, 161] on div "check_box_outline_blank More powerful processor" at bounding box center [417, 161] width 373 height 10
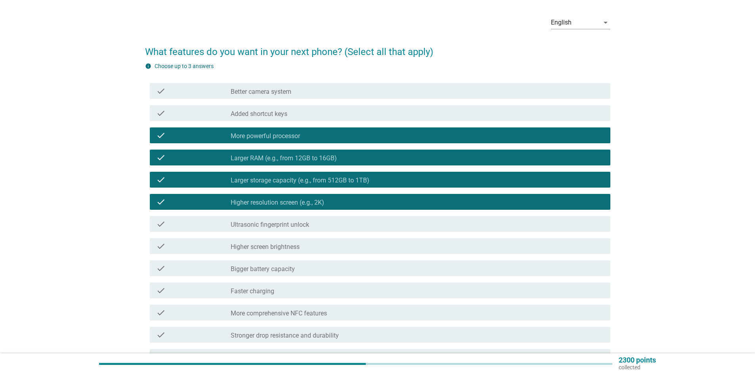
scroll to position [40, 0]
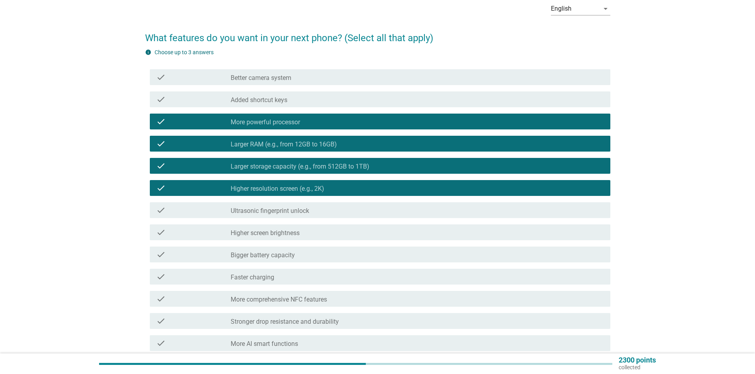
click at [306, 273] on div "check_box_outline_blank Faster charging" at bounding box center [417, 277] width 373 height 10
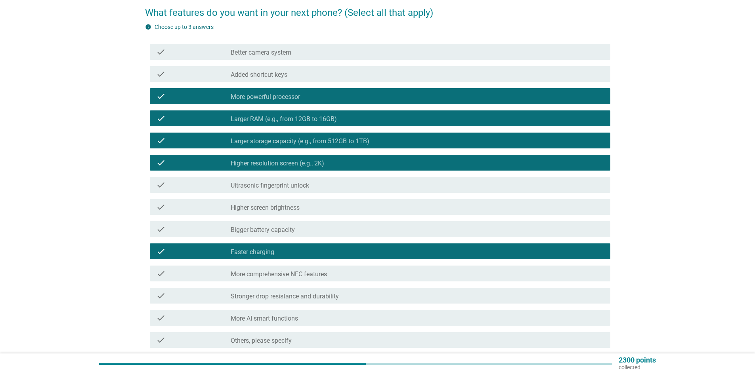
scroll to position [79, 0]
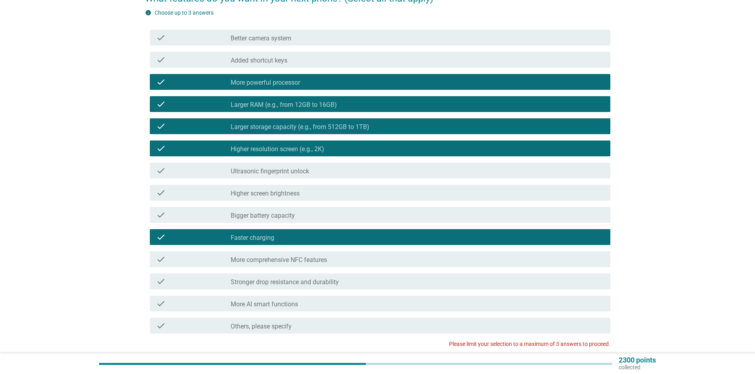
click at [314, 302] on div "check_box_outline_blank More AI smart functions" at bounding box center [417, 304] width 373 height 10
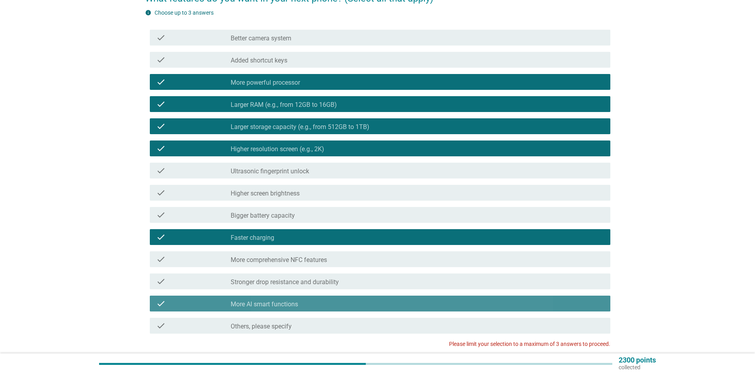
click at [306, 301] on div "check_box_outline_blank More AI smart functions" at bounding box center [417, 304] width 373 height 10
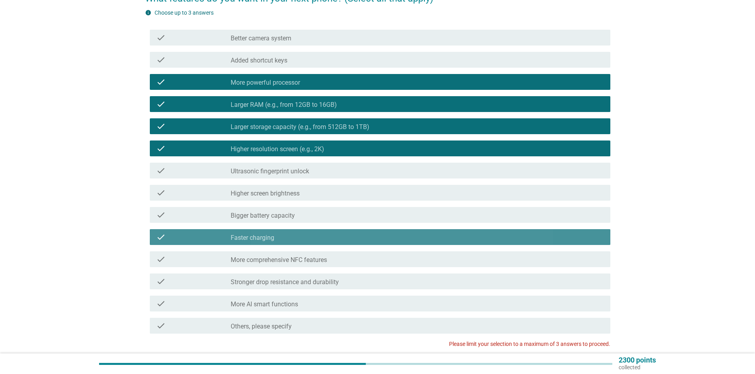
click at [283, 237] on div "check_box_outline_blank Faster charging" at bounding box center [417, 238] width 373 height 10
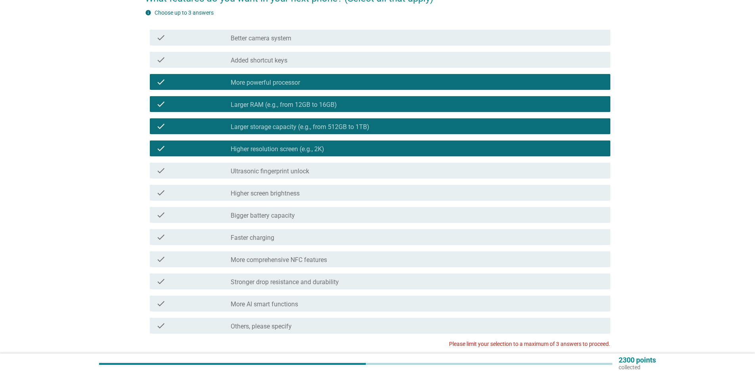
click at [279, 82] on label "More powerful processor" at bounding box center [265, 83] width 69 height 8
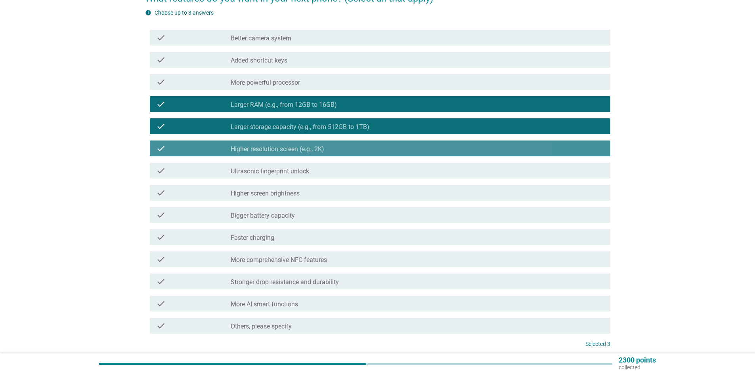
click at [294, 152] on label "Higher resolution screen (e.g., 2K)" at bounding box center [277, 149] width 93 height 8
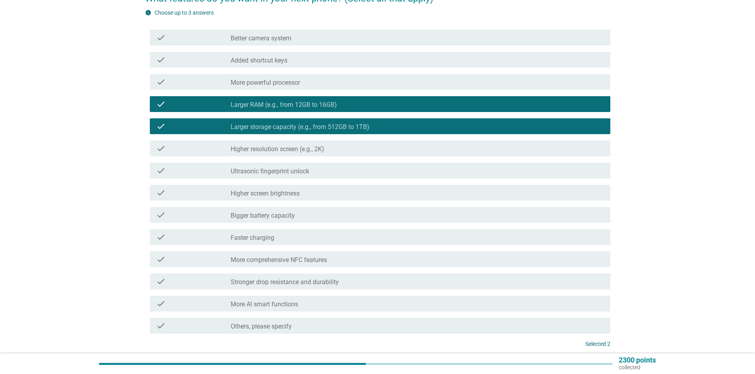
click at [281, 77] on div "check_box More powerful processor" at bounding box center [417, 82] width 373 height 10
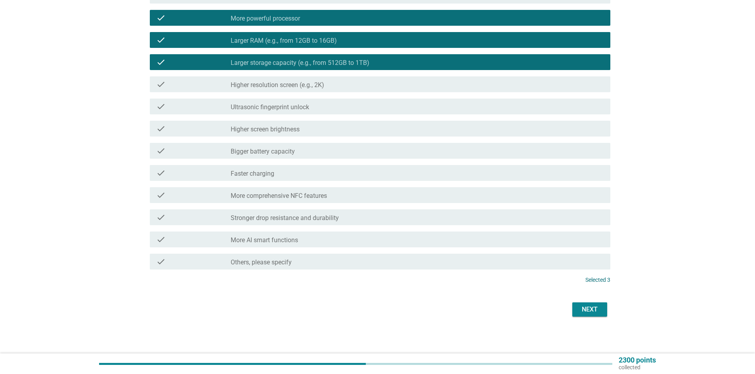
scroll to position [145, 0]
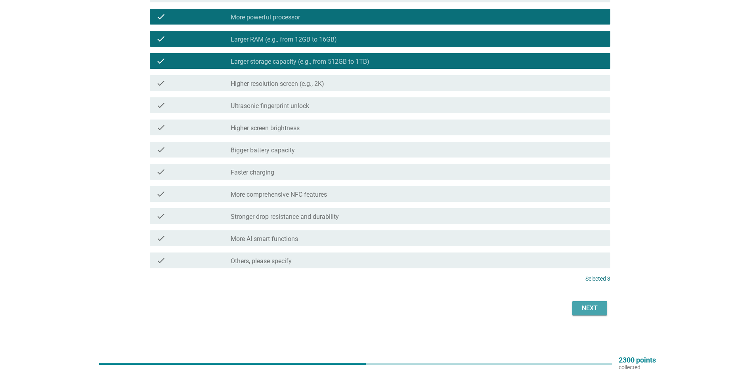
click at [601, 305] on button "Next" at bounding box center [589, 308] width 35 height 14
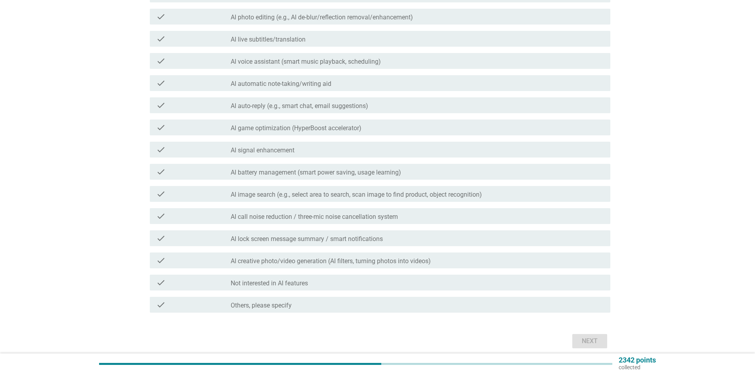
scroll to position [0, 0]
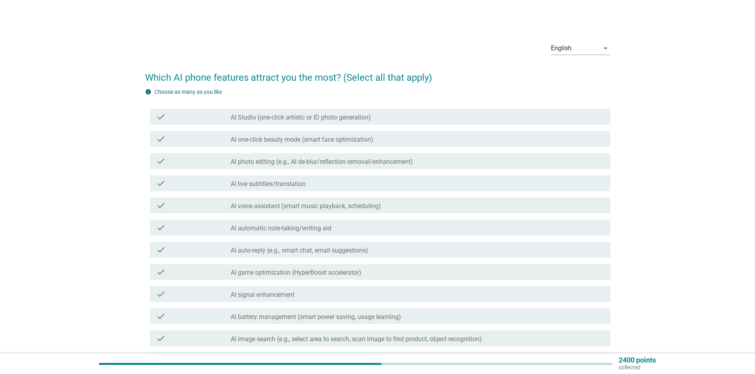
click at [287, 162] on label "AI photo editing (e.g., AI de-blur/reflection removal/enhancement)" at bounding box center [322, 162] width 182 height 8
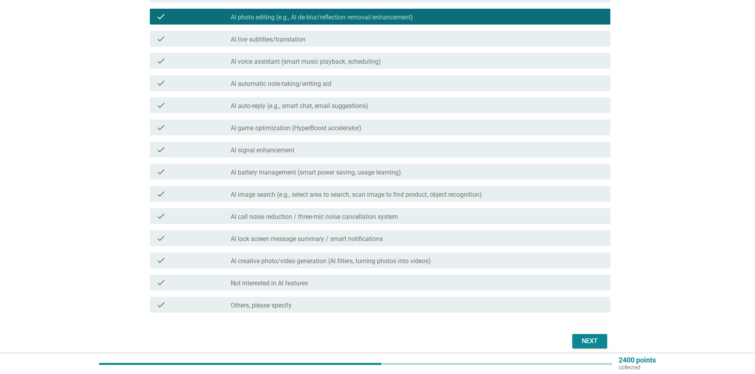
scroll to position [158, 0]
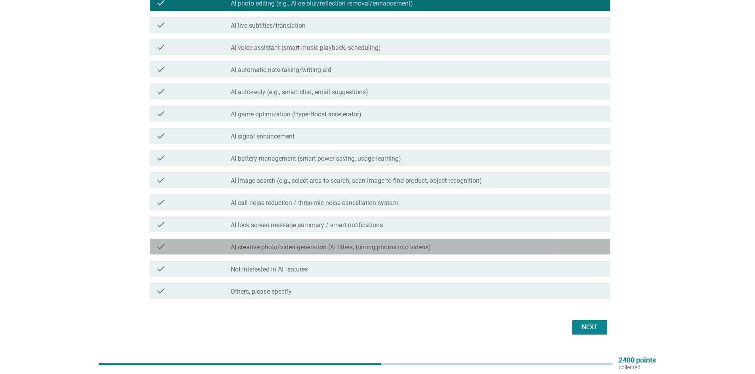
click at [307, 247] on label "AI creative photo/video generation (AI filters, turning photos into videos)" at bounding box center [331, 248] width 200 height 8
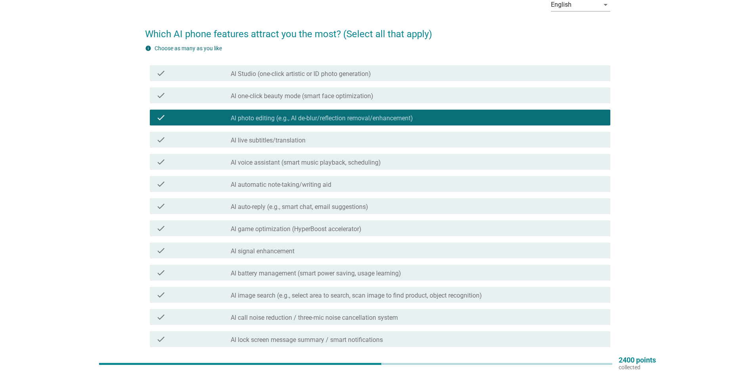
scroll to position [0, 0]
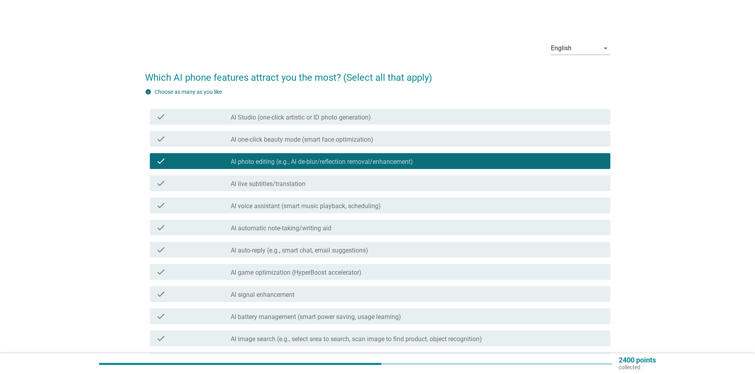
click at [301, 120] on label "AI Studio (one-click artistic or ID photo generation)" at bounding box center [301, 118] width 140 height 8
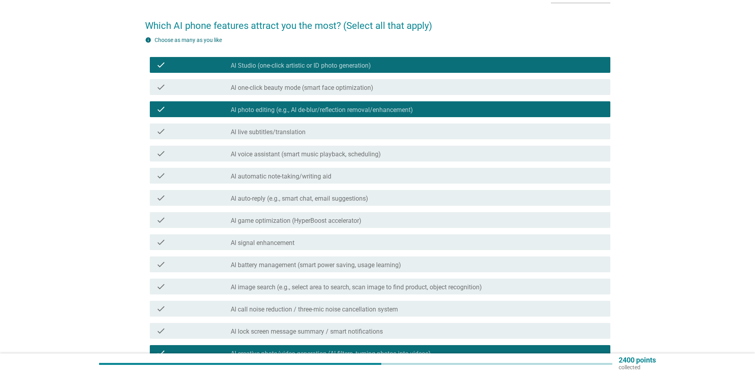
scroll to position [177, 0]
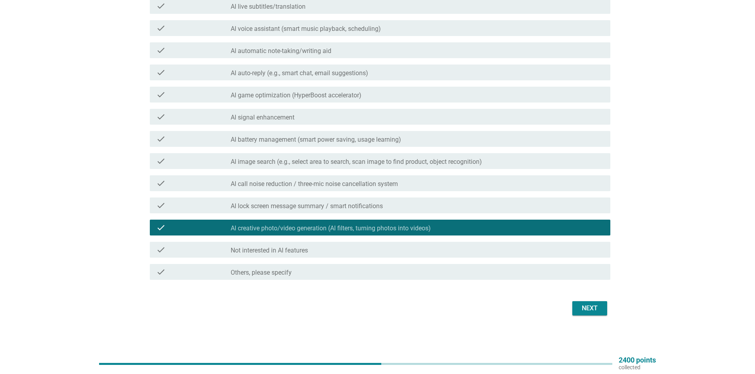
click at [593, 312] on div "Next" at bounding box center [589, 309] width 22 height 10
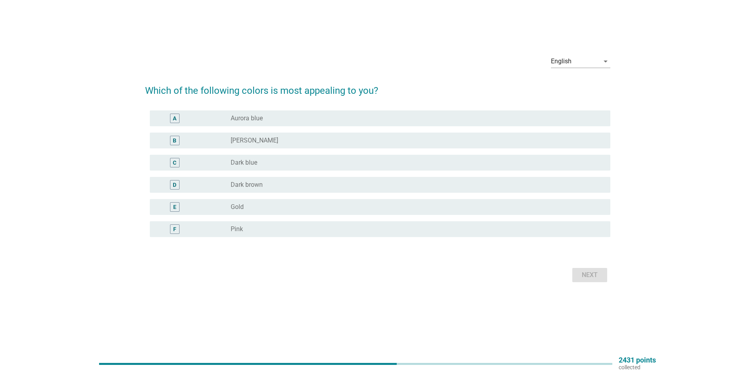
scroll to position [0, 0]
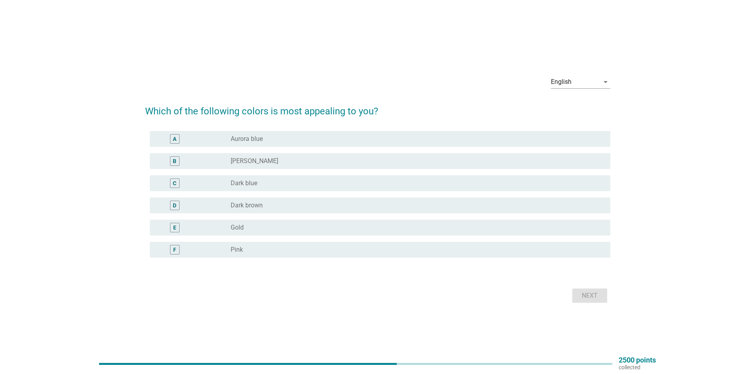
click at [322, 139] on div "radio_button_unchecked Aurora blue" at bounding box center [414, 139] width 367 height 8
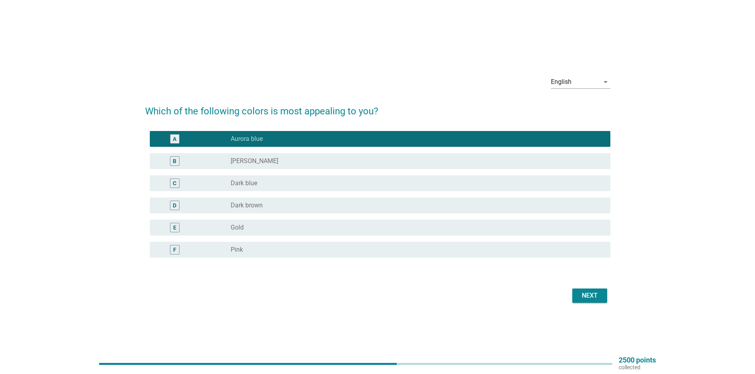
click at [599, 294] on div "Next" at bounding box center [589, 296] width 22 height 10
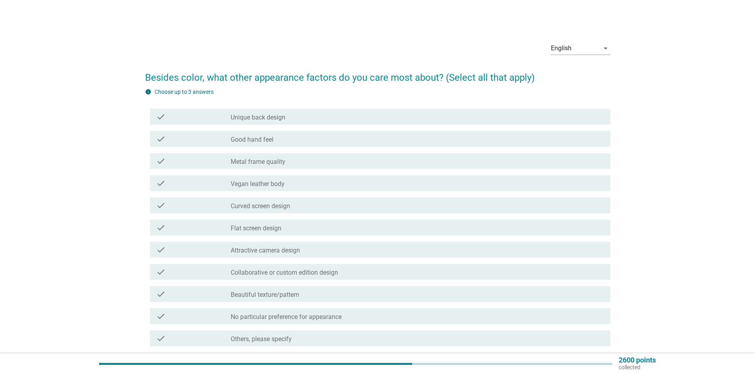
click at [287, 231] on div "check_box_outline_blank Flat screen design" at bounding box center [417, 228] width 373 height 10
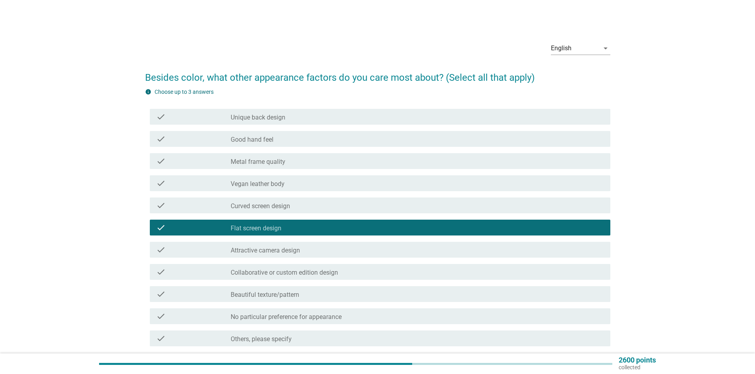
scroll to position [40, 0]
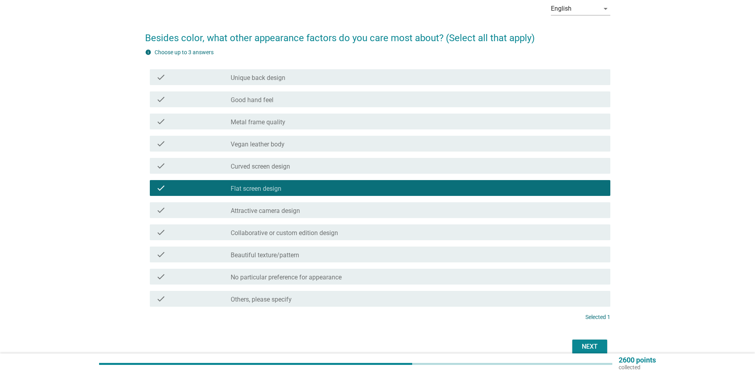
click at [313, 254] on div "check_box_outline_blank Beautiful texture/pattern" at bounding box center [417, 255] width 373 height 10
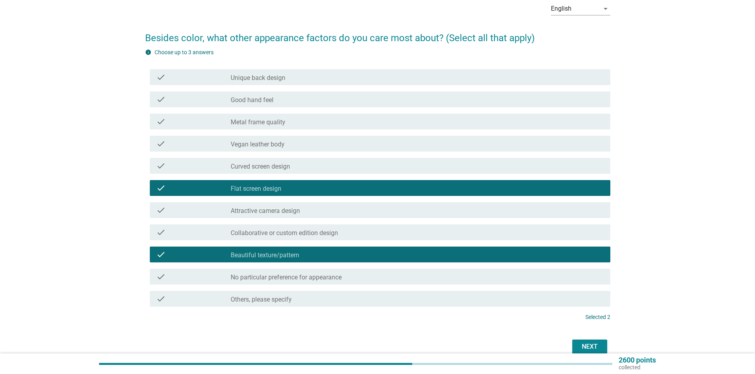
click at [300, 101] on div "check_box_outline_blank Good hand feel" at bounding box center [417, 100] width 373 height 10
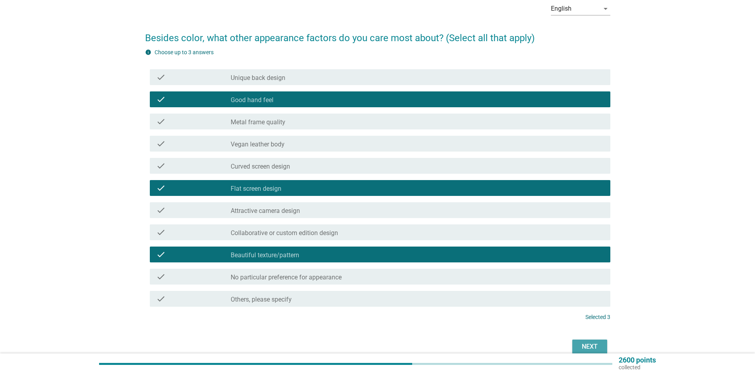
click at [600, 345] on div "Next" at bounding box center [589, 347] width 22 height 10
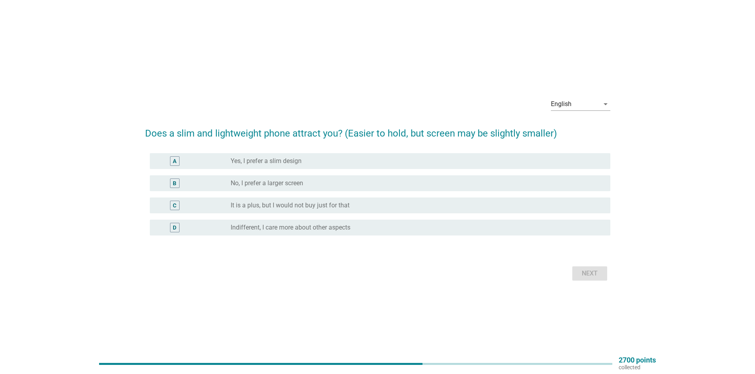
click at [286, 160] on label "Yes, I prefer a slim design" at bounding box center [266, 161] width 71 height 8
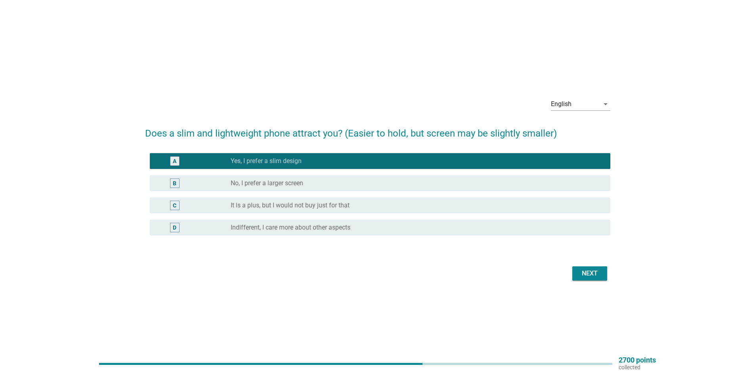
click at [606, 274] on button "Next" at bounding box center [589, 274] width 35 height 14
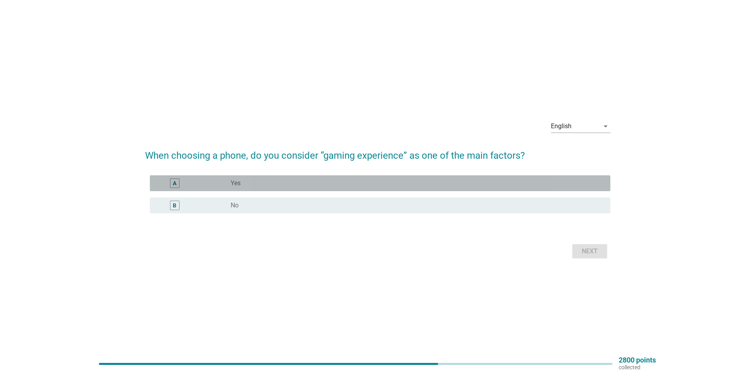
click at [361, 179] on div "radio_button_unchecked Yes" at bounding box center [417, 184] width 373 height 10
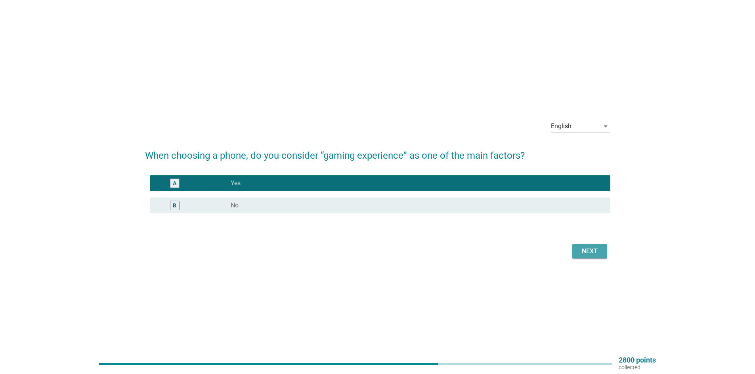
click at [600, 250] on div "Next" at bounding box center [589, 252] width 22 height 10
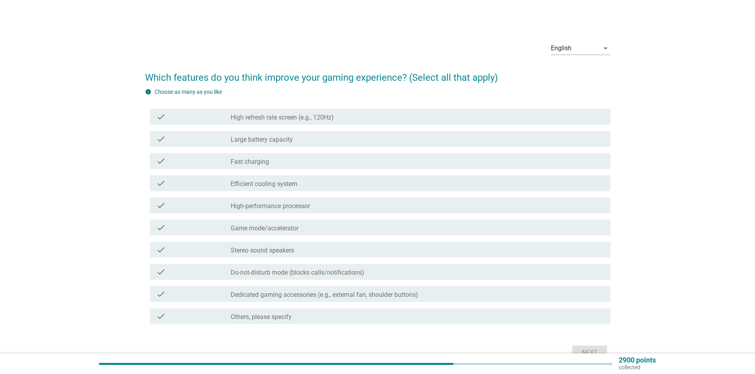
click at [326, 114] on label "High refresh rate screen (e.g., 120Hz)" at bounding box center [282, 118] width 103 height 8
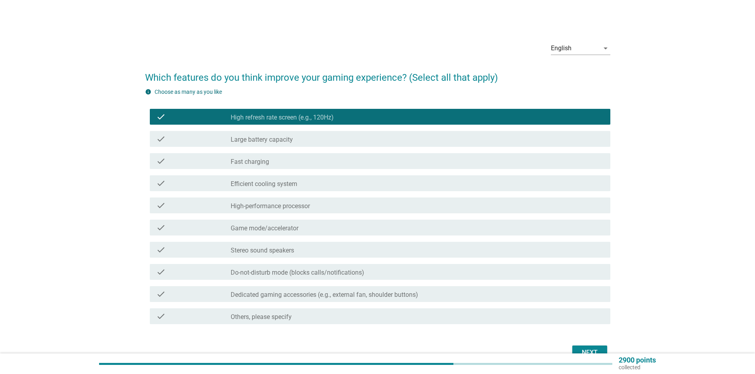
click at [298, 202] on label "High-performance processor" at bounding box center [270, 206] width 79 height 8
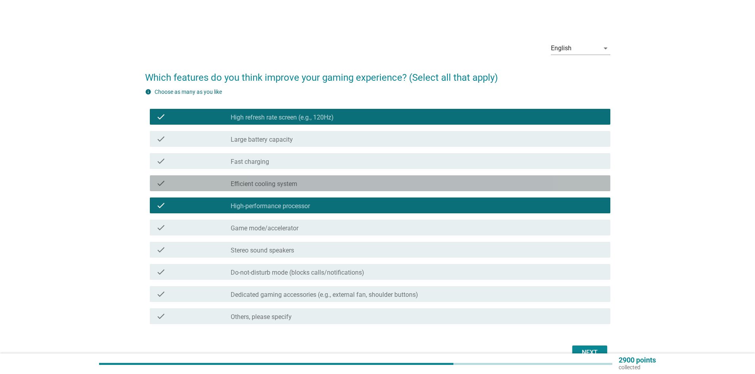
click at [256, 186] on label "Efficient cooling system" at bounding box center [264, 184] width 67 height 8
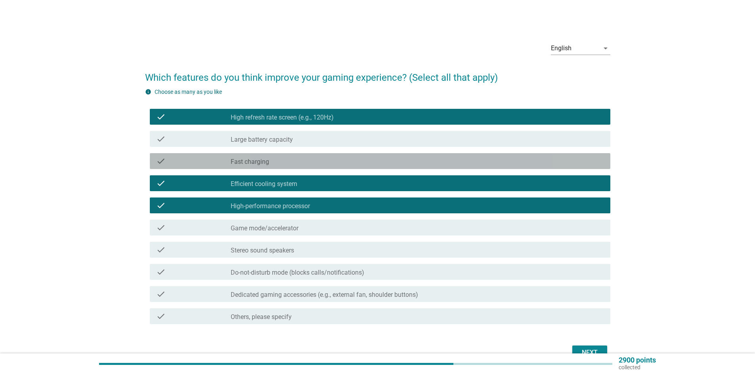
click at [281, 161] on div "check_box_outline_blank Fast charging" at bounding box center [417, 161] width 373 height 10
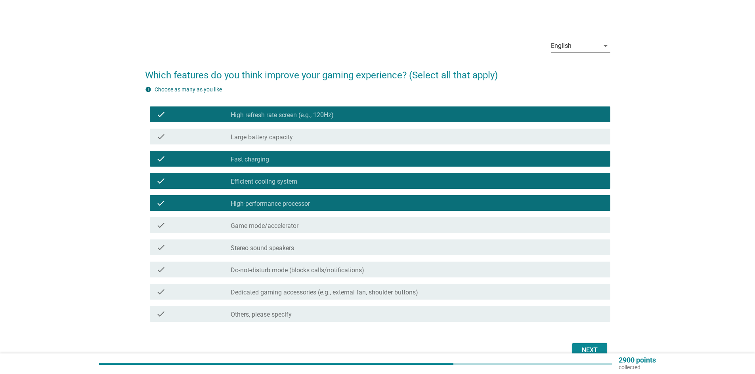
scroll to position [44, 0]
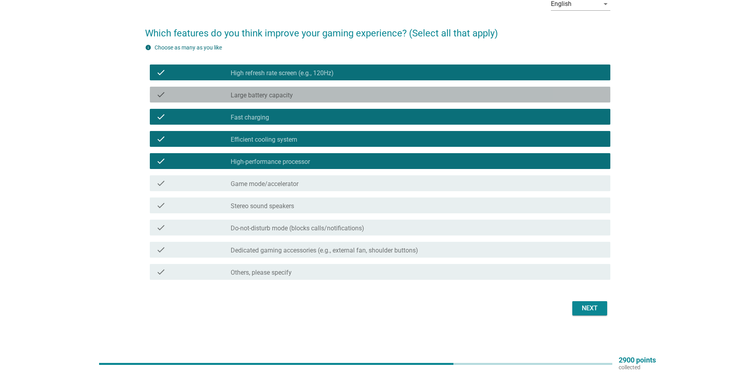
click at [312, 95] on div "check_box_outline_blank Large battery capacity" at bounding box center [417, 95] width 373 height 10
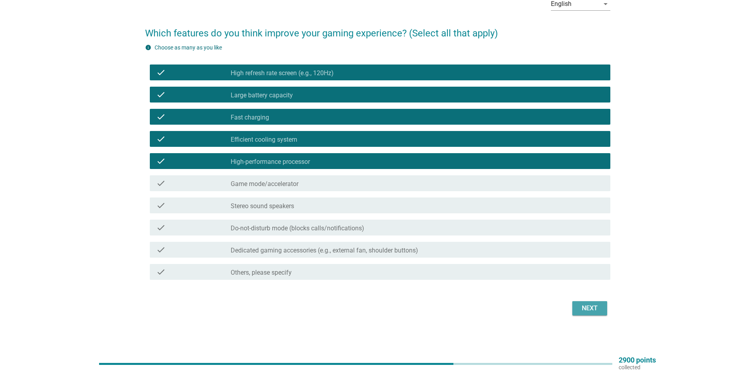
click at [588, 309] on div "Next" at bounding box center [589, 309] width 22 height 10
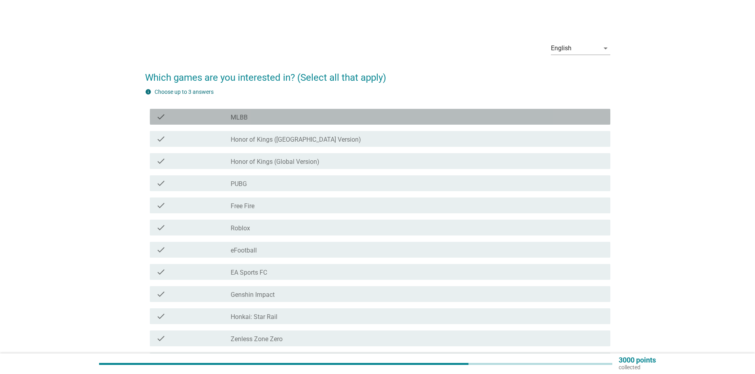
click at [282, 120] on div "check_box_outline_blank MLBB" at bounding box center [417, 117] width 373 height 10
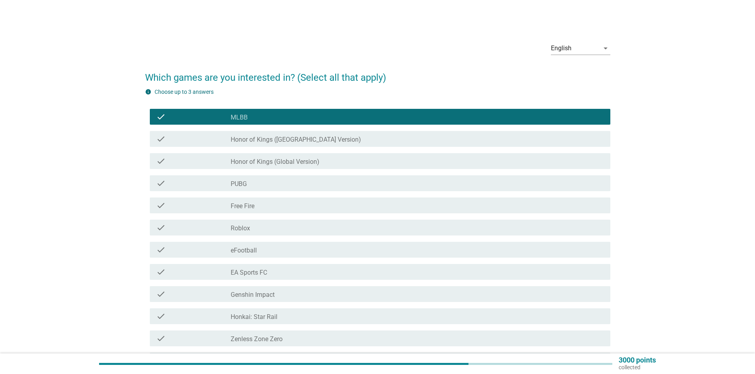
click at [268, 249] on div "check_box_outline_blank eFootball" at bounding box center [417, 250] width 373 height 10
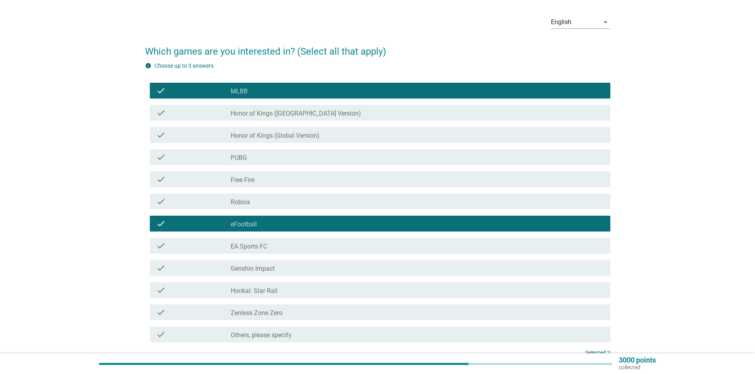
scroll to position [40, 0]
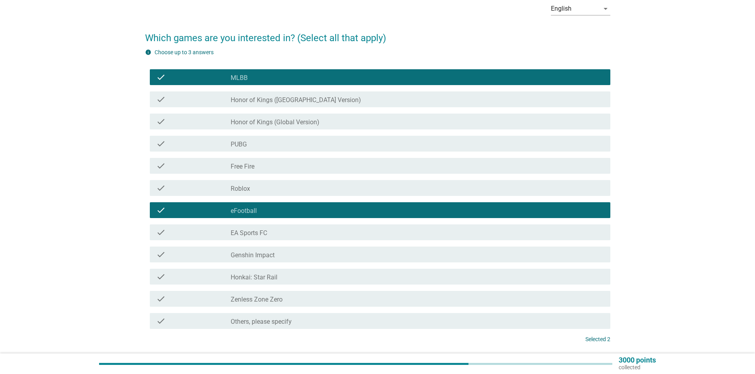
click at [288, 233] on div "check_box_outline_blank EA Sports FC" at bounding box center [417, 233] width 373 height 10
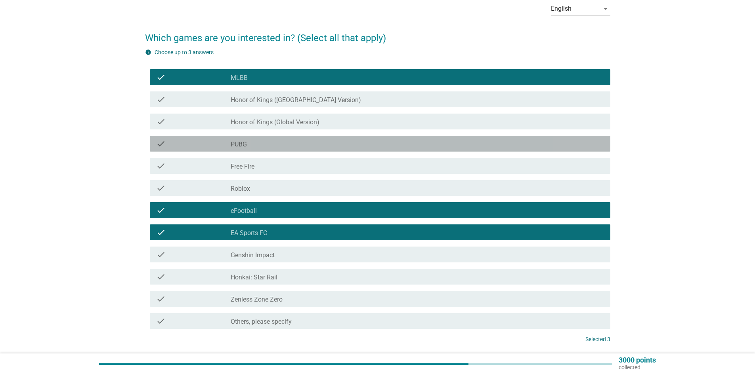
click at [302, 147] on div "check_box_outline_blank PUBG" at bounding box center [417, 144] width 373 height 10
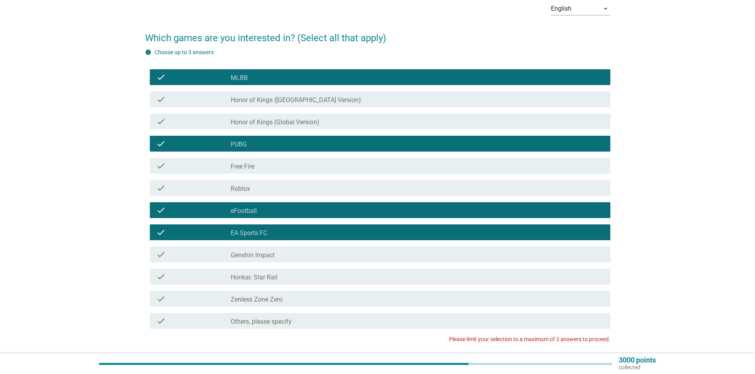
click at [315, 145] on div "check_box_outline_blank PUBG" at bounding box center [417, 144] width 373 height 10
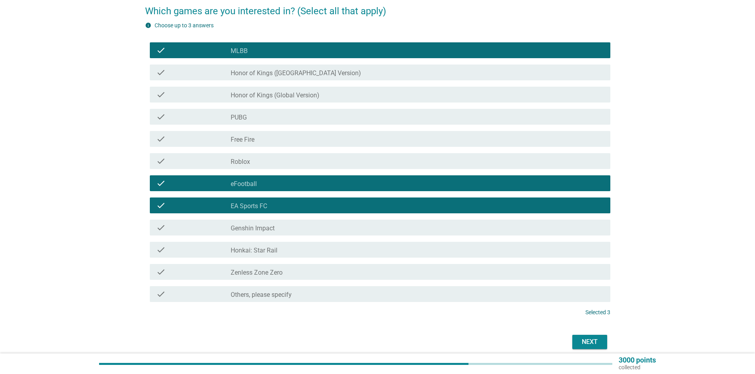
scroll to position [79, 0]
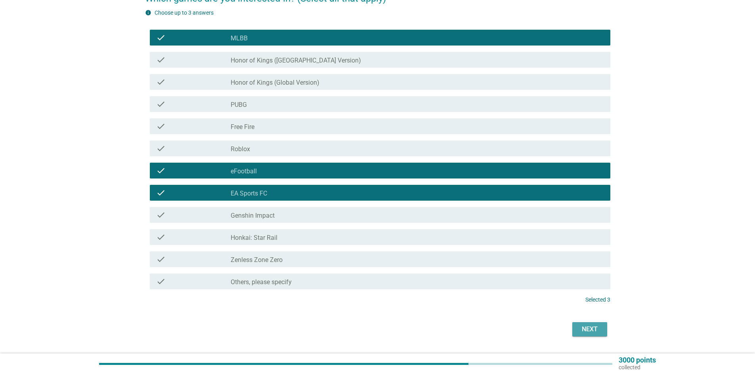
click at [588, 330] on div "Next" at bounding box center [589, 330] width 22 height 10
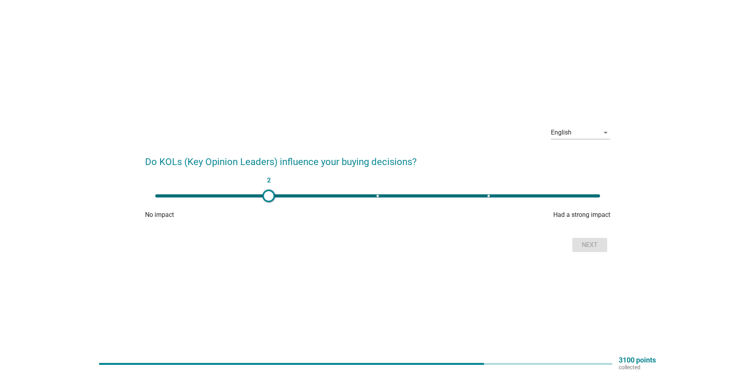
drag, startPoint x: 167, startPoint y: 200, endPoint x: 268, endPoint y: 202, distance: 101.4
click at [268, 202] on div at bounding box center [268, 196] width 13 height 13
type input "4"
drag, startPoint x: 267, startPoint y: 200, endPoint x: 488, endPoint y: 203, distance: 220.7
click at [488, 203] on div "4" at bounding box center [377, 196] width 457 height 16
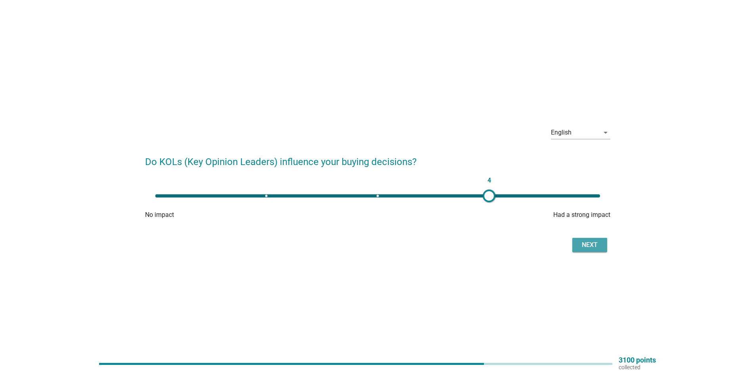
click at [581, 241] on div "Next" at bounding box center [589, 245] width 22 height 10
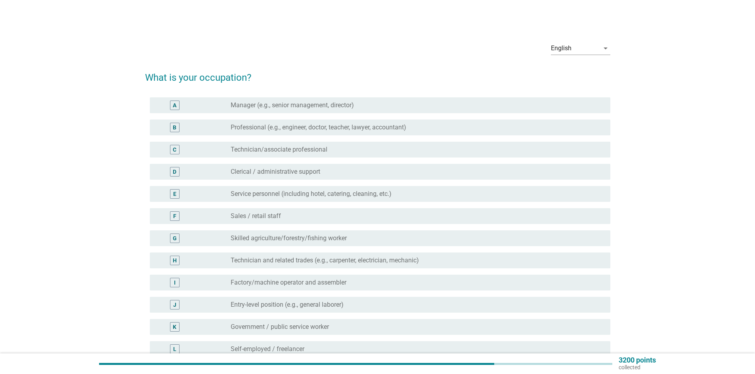
click at [324, 105] on label "Manager (e.g., senior management, director)" at bounding box center [292, 105] width 123 height 8
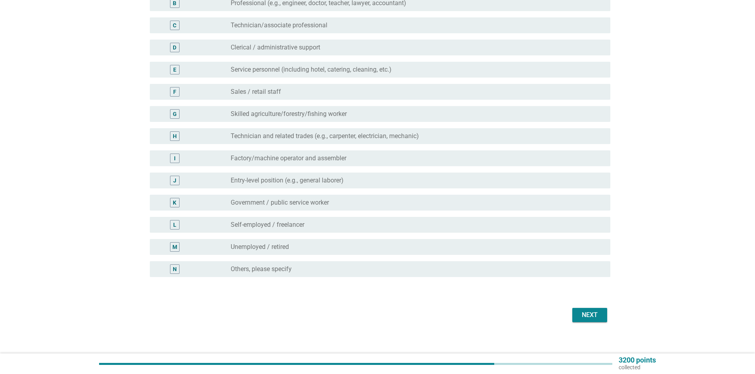
scroll to position [131, 0]
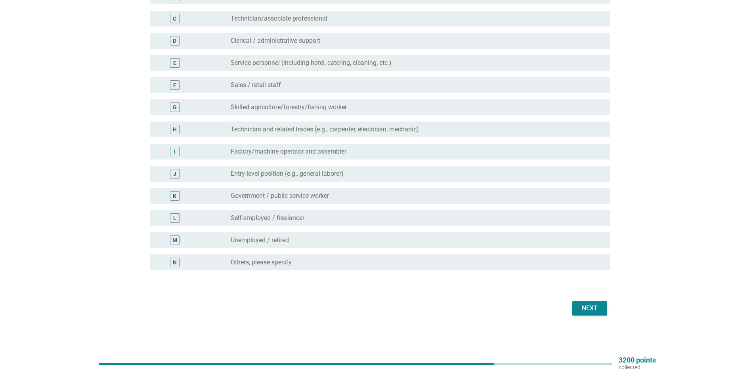
click at [597, 308] on div "Next" at bounding box center [589, 309] width 22 height 10
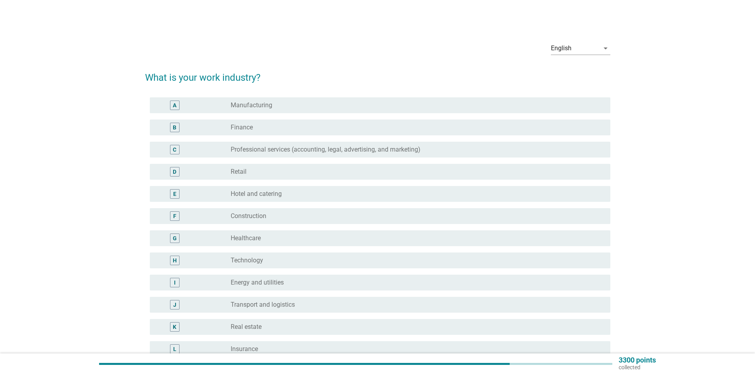
click at [275, 129] on div "radio_button_unchecked Finance" at bounding box center [414, 128] width 367 height 8
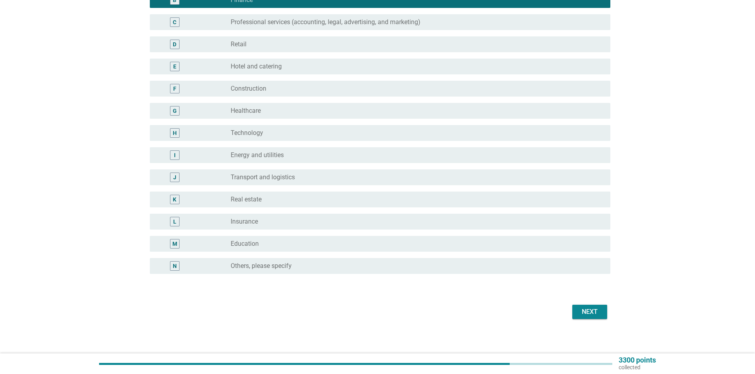
scroll to position [131, 0]
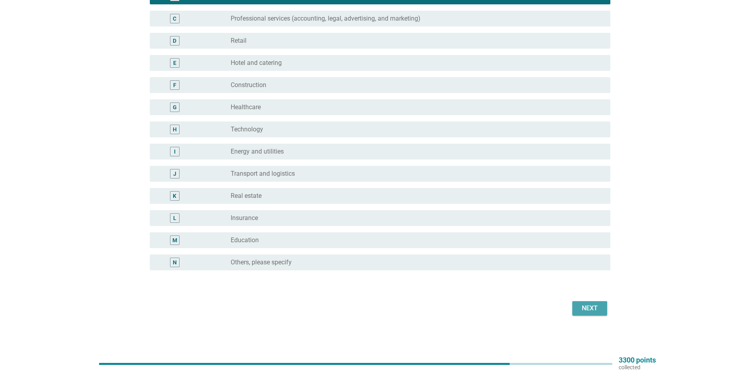
click at [591, 307] on div "Next" at bounding box center [589, 309] width 22 height 10
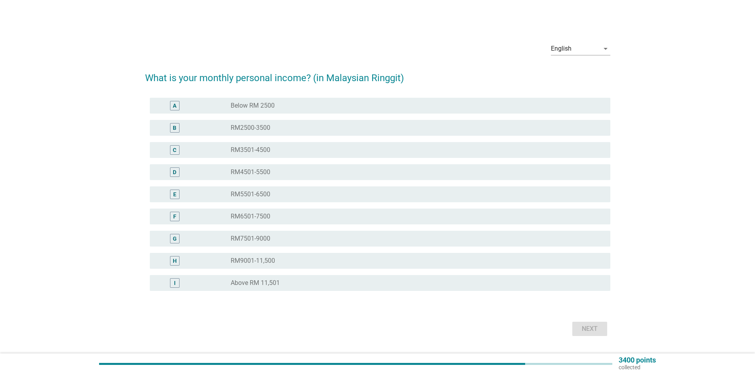
click at [343, 195] on div "radio_button_unchecked RM5501-6500" at bounding box center [414, 195] width 367 height 8
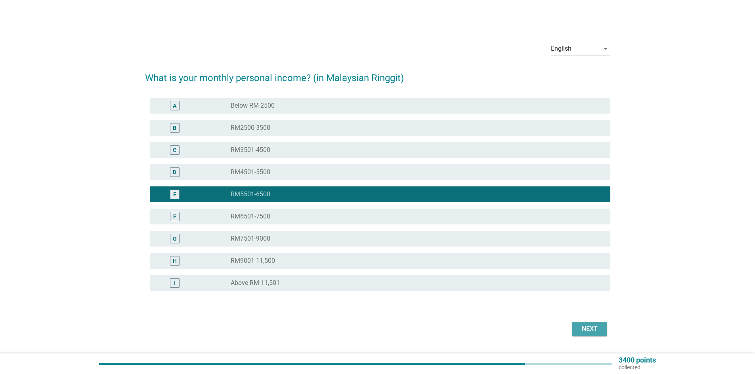
click at [594, 329] on div "Next" at bounding box center [589, 329] width 22 height 10
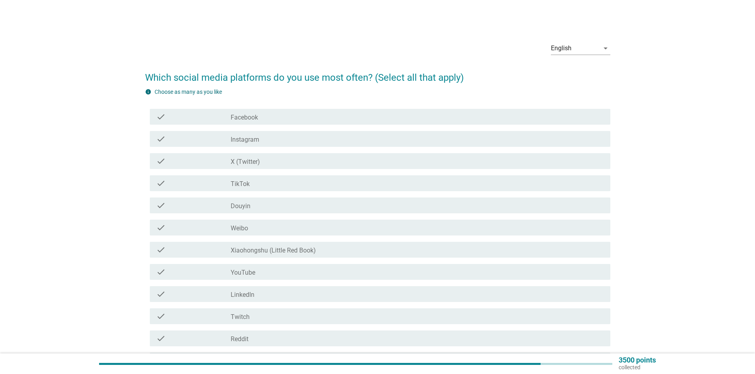
click at [301, 185] on div "check_box_outline_blank TikTok" at bounding box center [417, 184] width 373 height 10
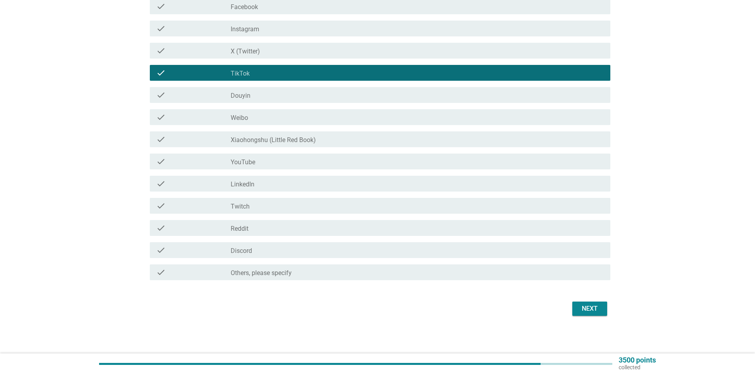
scroll to position [111, 0]
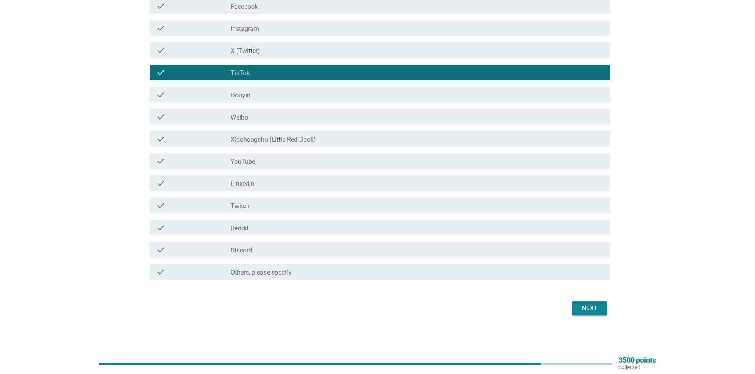
click at [600, 310] on div "Next" at bounding box center [589, 309] width 22 height 10
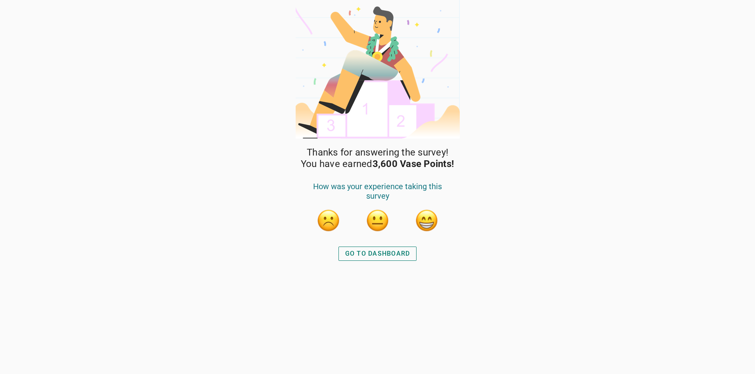
click at [398, 252] on div "GO TO DASHBOARD" at bounding box center [377, 254] width 65 height 10
